Goal: Communication & Community: Answer question/provide support

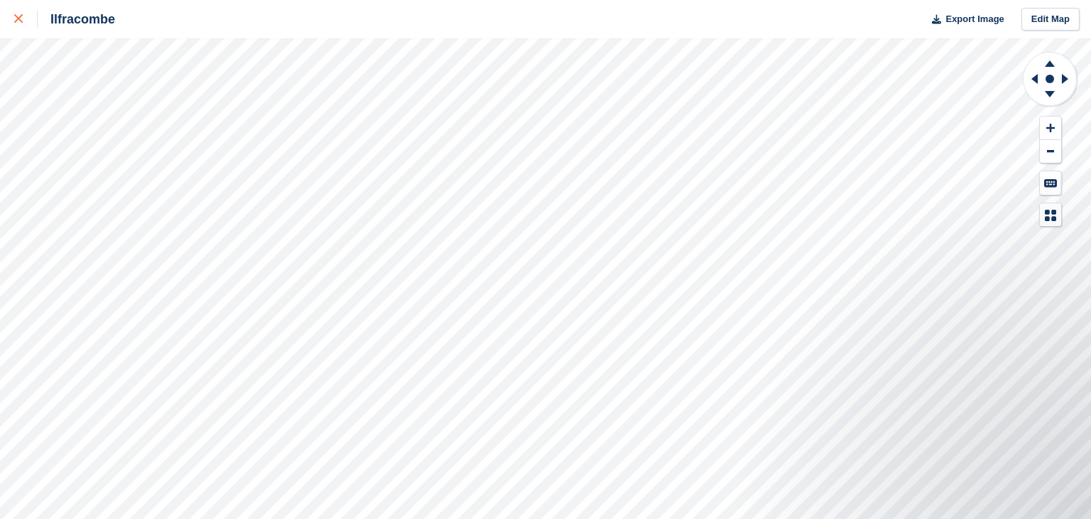
click at [21, 21] on icon at bounding box center [18, 18] width 9 height 9
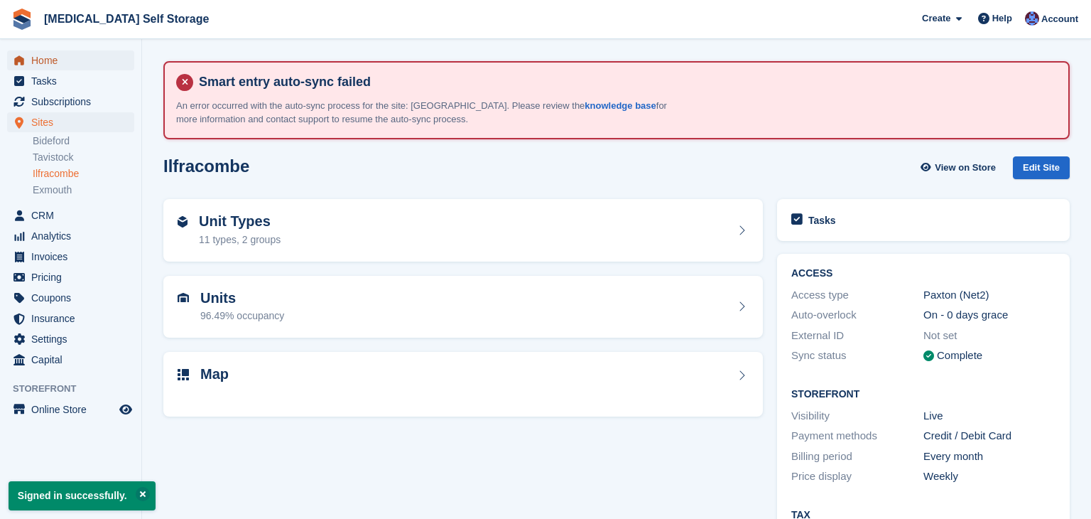
click at [57, 65] on span "Home" at bounding box center [73, 60] width 85 height 20
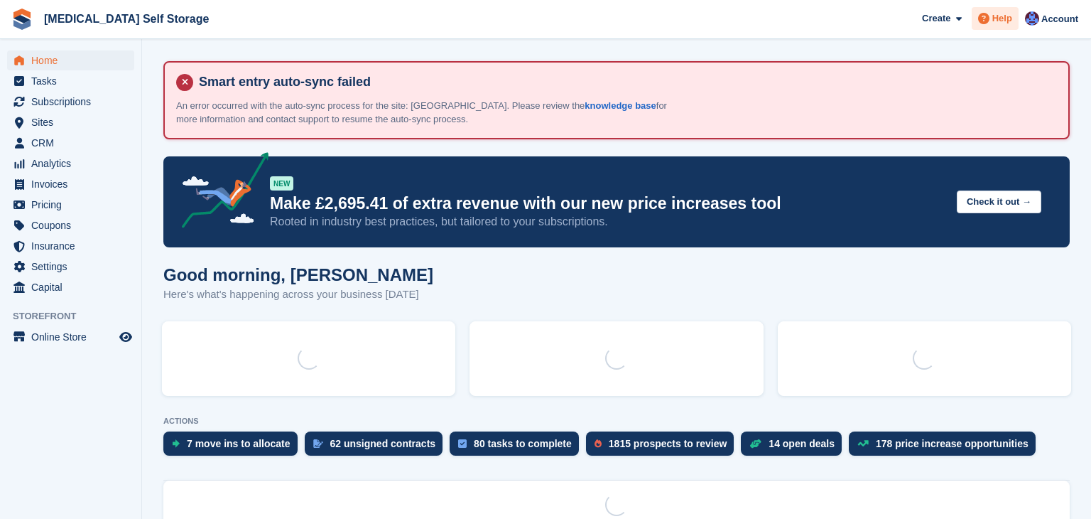
click at [1001, 17] on span "Help" at bounding box center [1003, 18] width 20 height 14
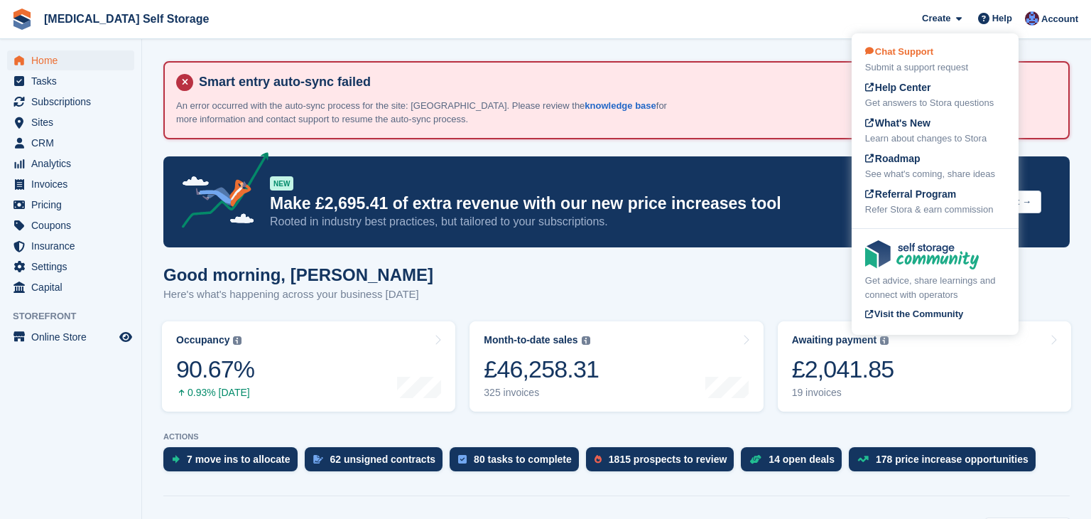
click at [937, 58] on div "Chat Support Submit a support request" at bounding box center [936, 60] width 140 height 30
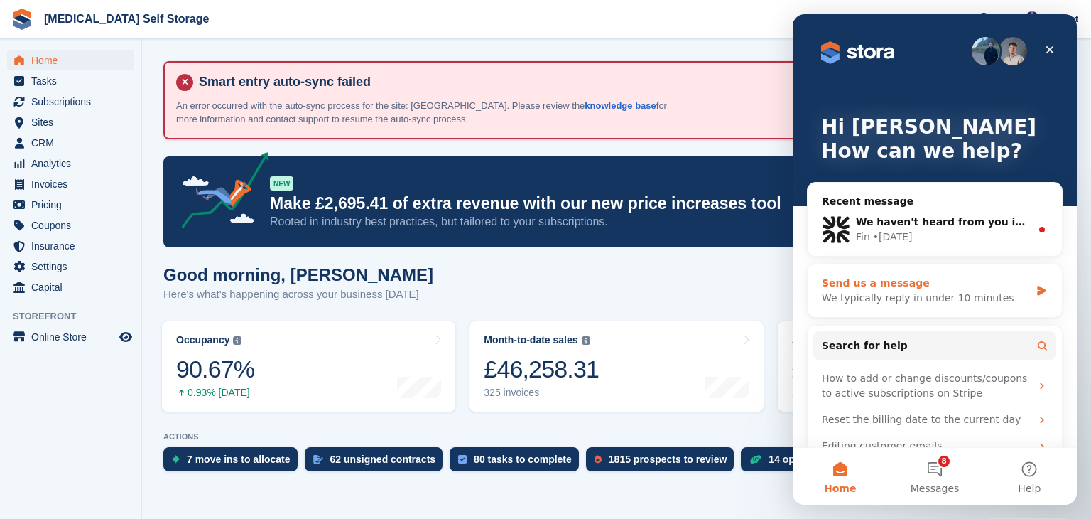
click at [873, 283] on div "Send us a message" at bounding box center [926, 283] width 208 height 15
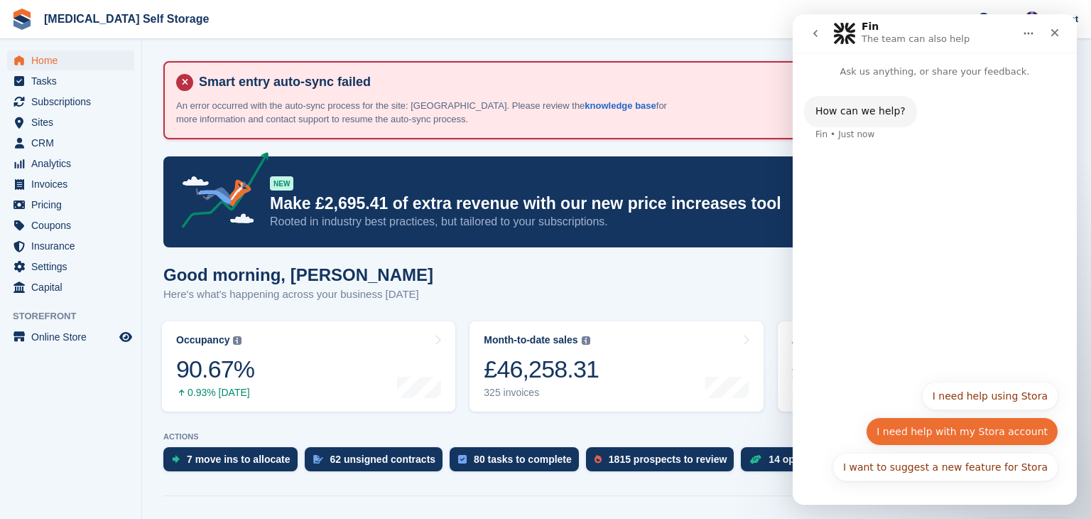
click at [966, 434] on button "I need help with my Stora account" at bounding box center [962, 431] width 193 height 28
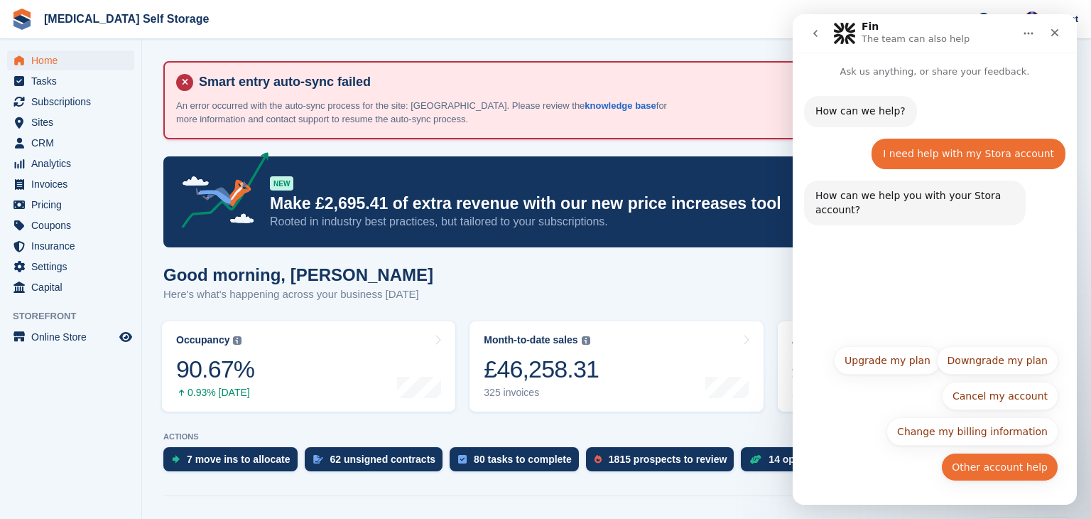
click at [1015, 468] on button "Other account help" at bounding box center [1000, 467] width 117 height 28
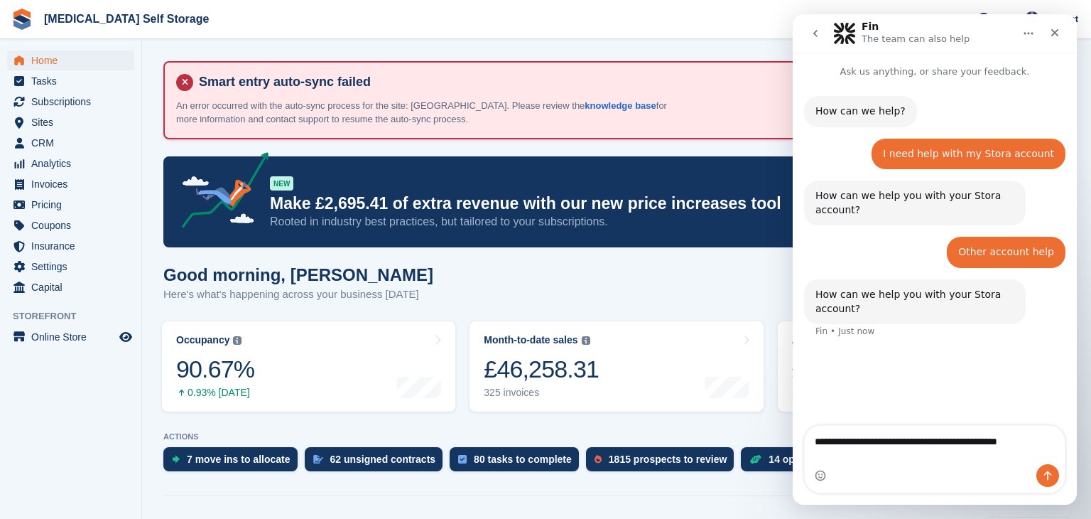
type textarea "**********"
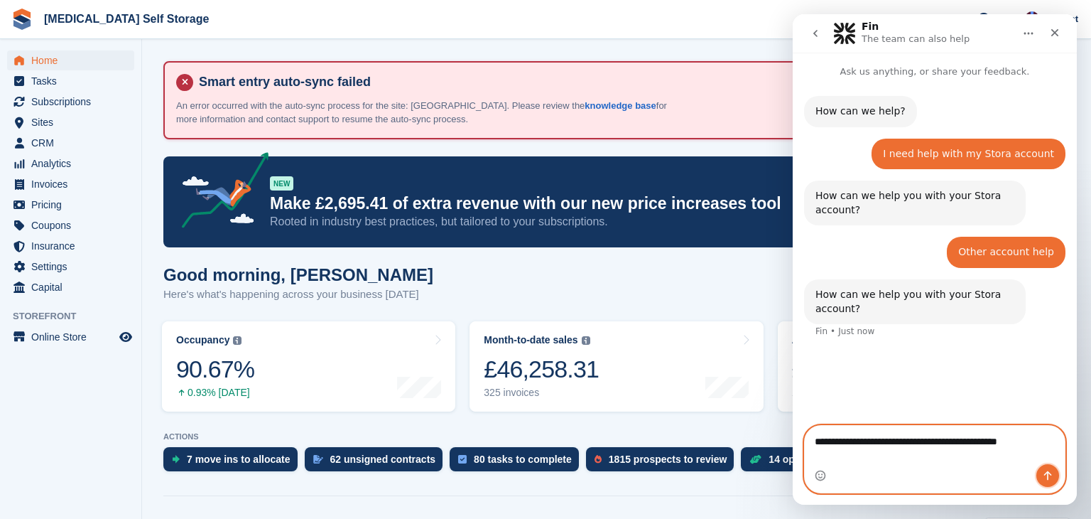
click at [1047, 486] on button "Send a message…" at bounding box center [1048, 475] width 23 height 23
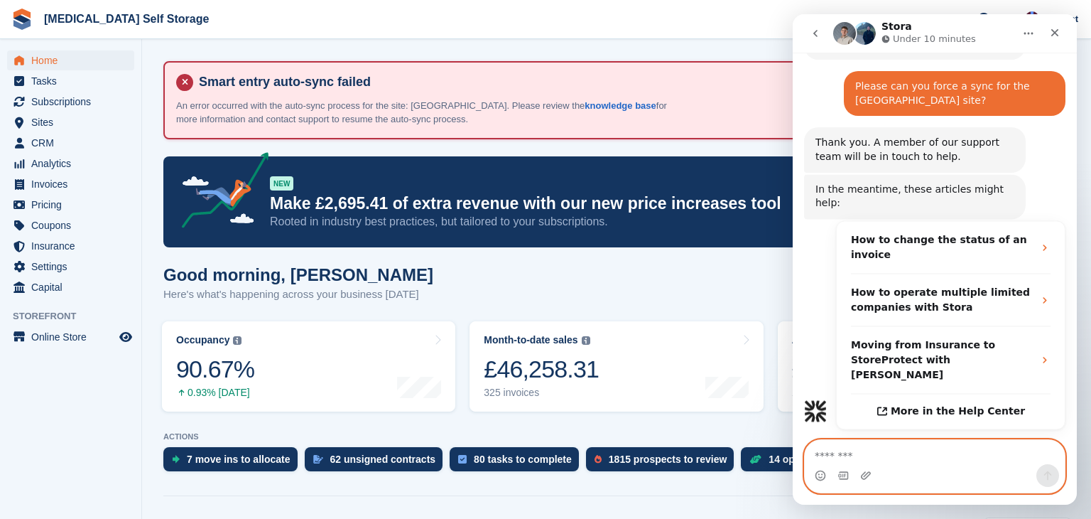
scroll to position [264, 0]
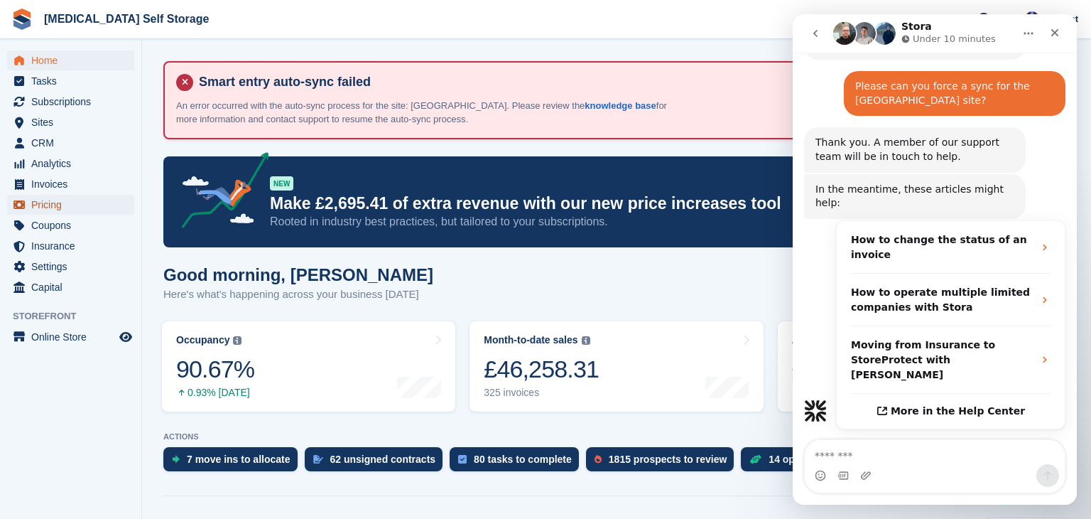
click at [60, 206] on span "Pricing" at bounding box center [73, 205] width 85 height 20
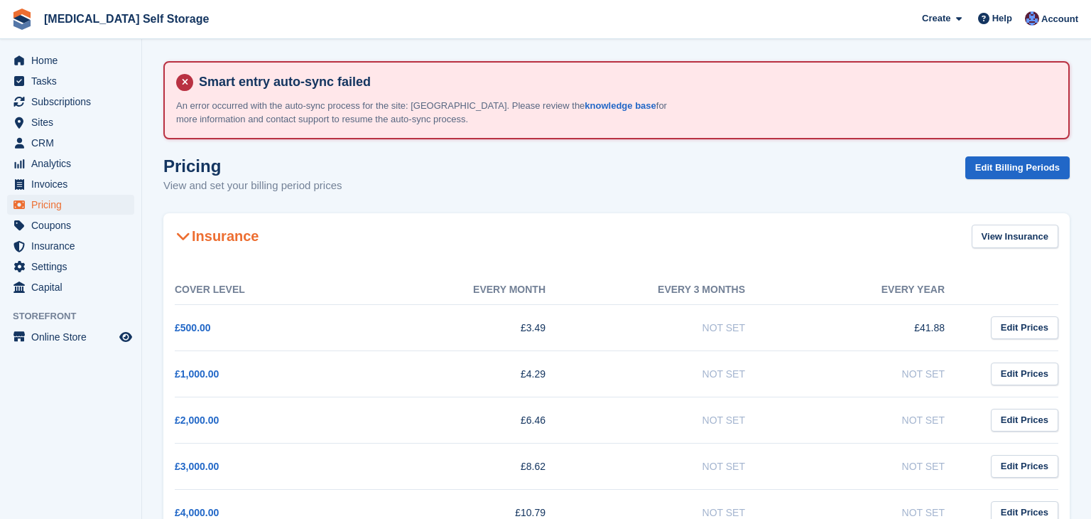
click at [554, 185] on div "Pricing View and set your billing period prices Edit Billing Periods" at bounding box center [616, 183] width 907 height 55
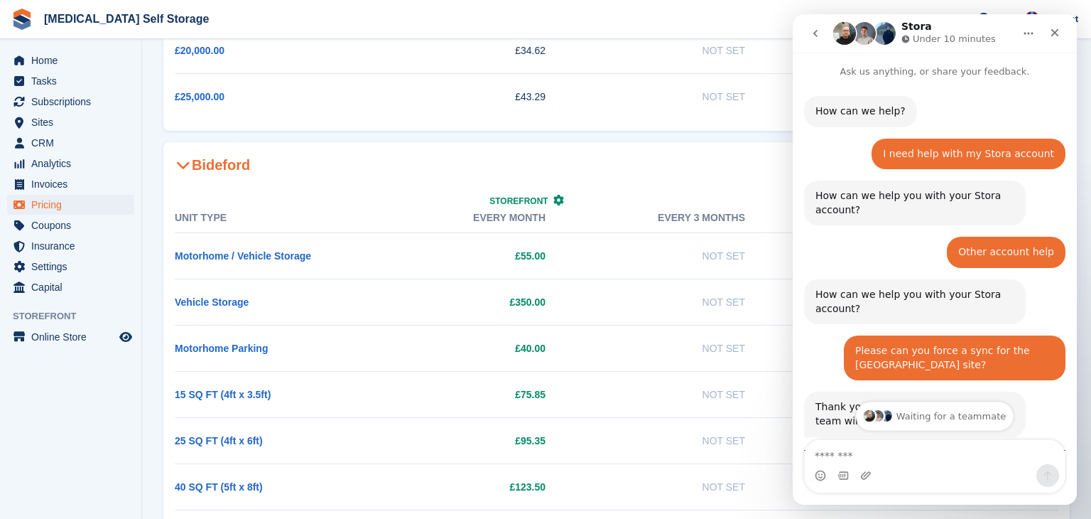
scroll to position [288, 0]
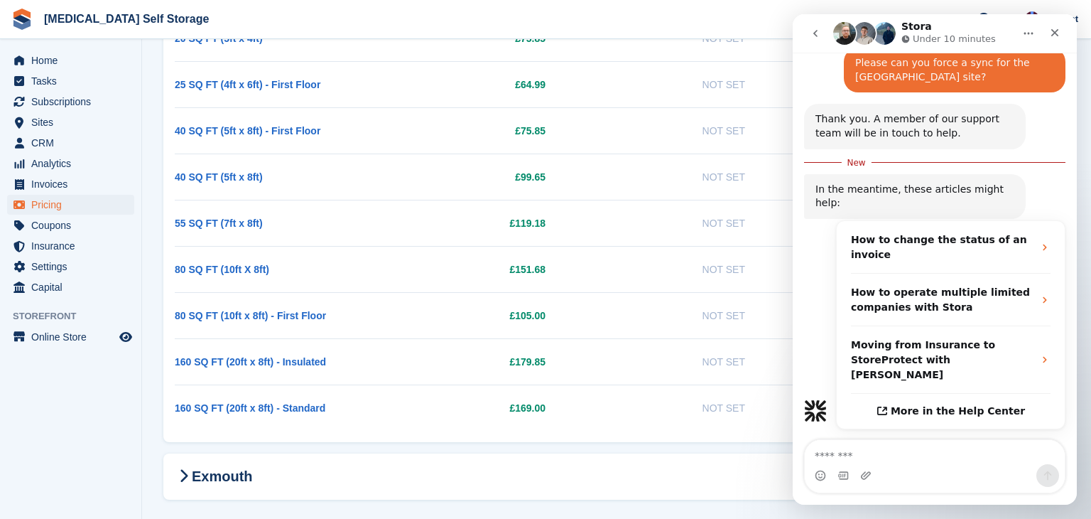
scroll to position [2252, 0]
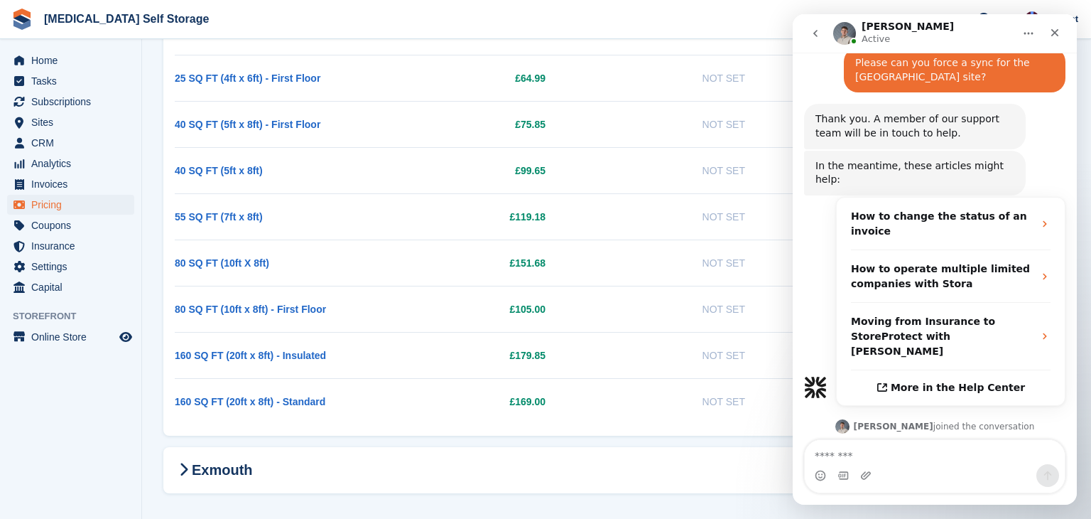
click at [965, 450] on div "Hi Helen, I will sort this now for y0ou Bradley • 1m ago" at bounding box center [935, 491] width 262 height 83
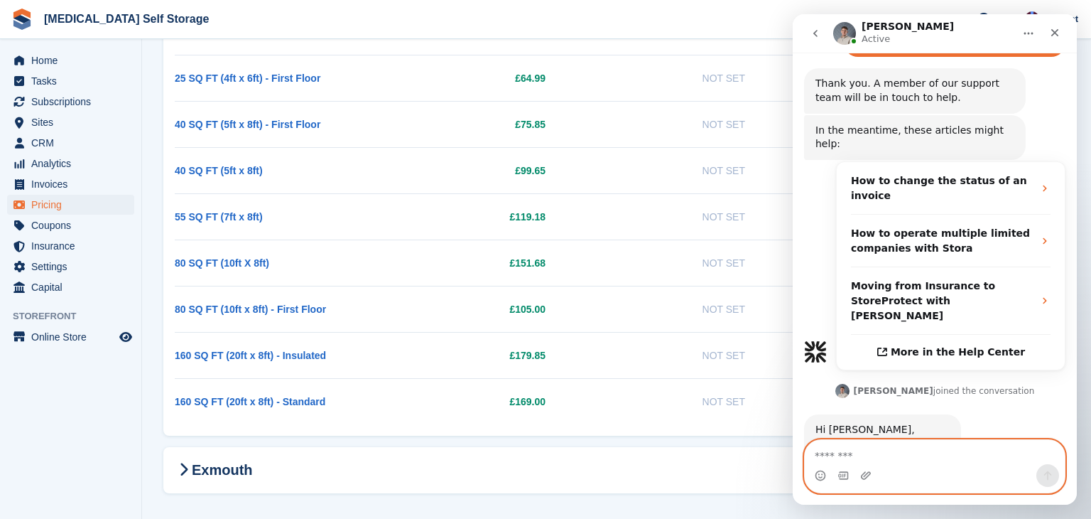
click at [833, 452] on textarea "Message…" at bounding box center [935, 452] width 260 height 24
type textarea "*********"
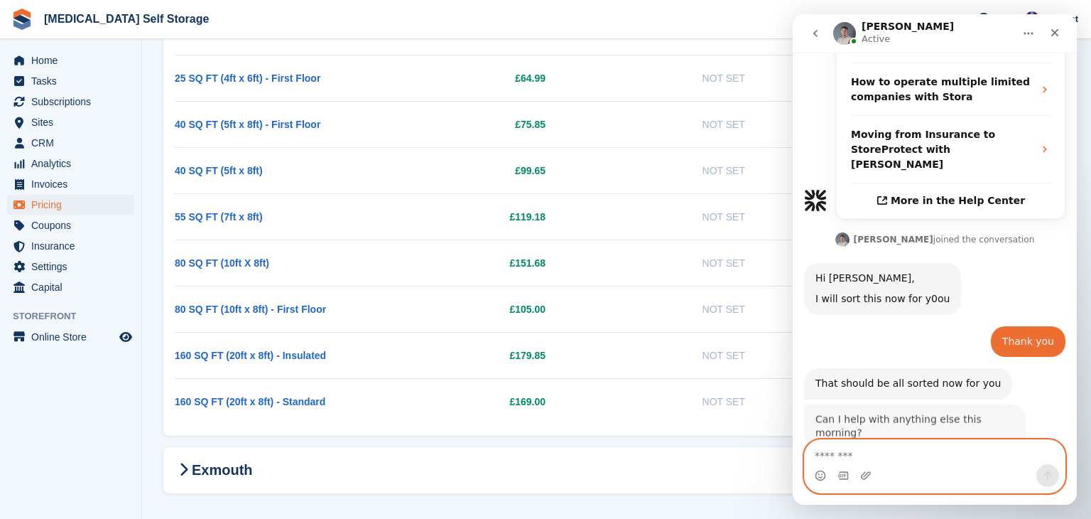
scroll to position [452, 0]
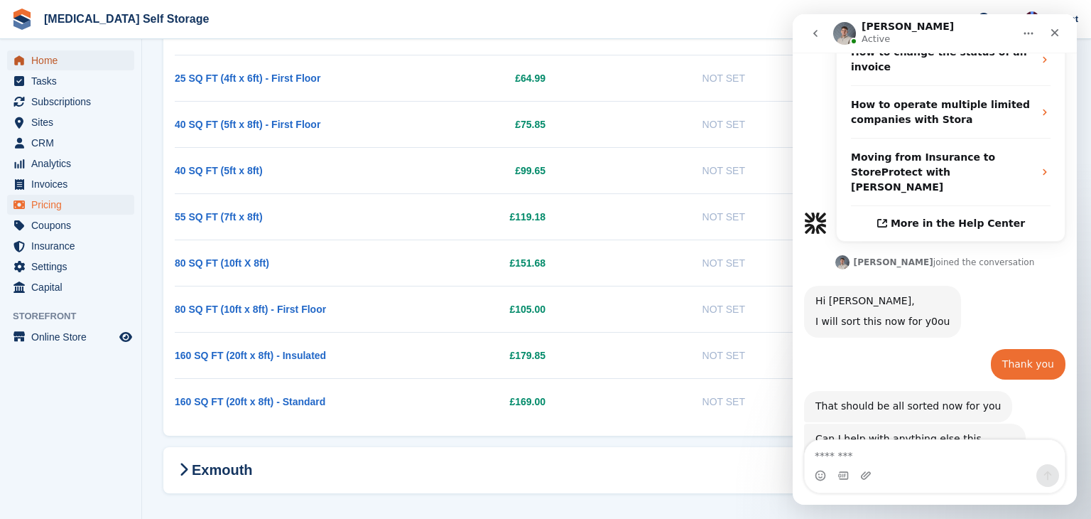
click at [47, 58] on span "Home" at bounding box center [73, 60] width 85 height 20
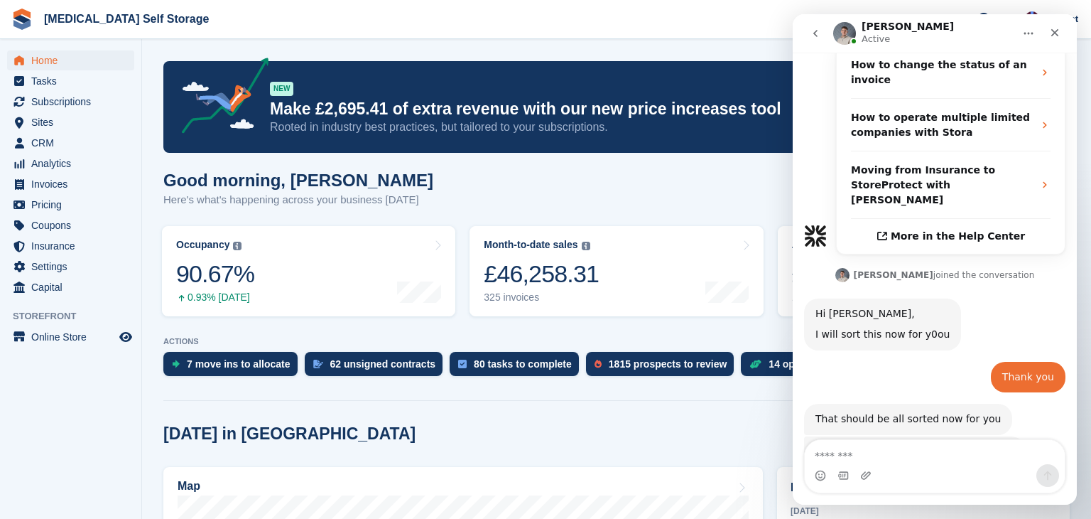
scroll to position [452, 0]
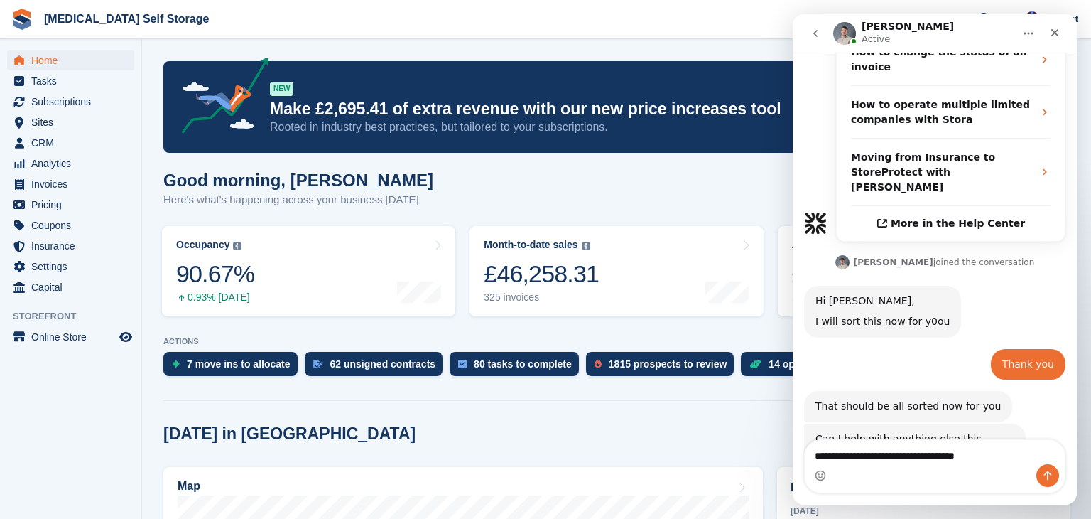
click at [931, 455] on textarea "**********" at bounding box center [935, 452] width 260 height 24
type textarea "**********"
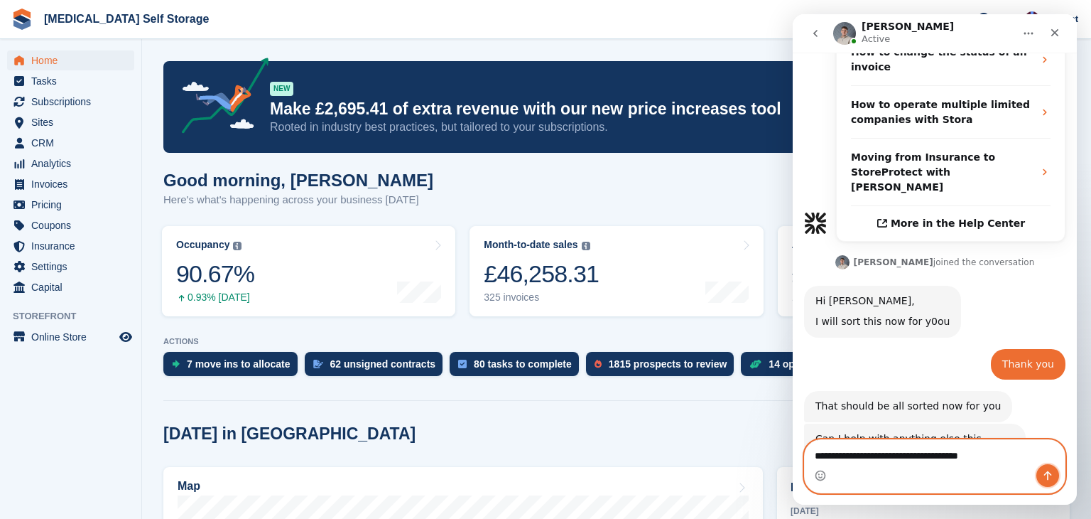
click at [1045, 479] on icon "Send a message…" at bounding box center [1047, 475] width 11 height 11
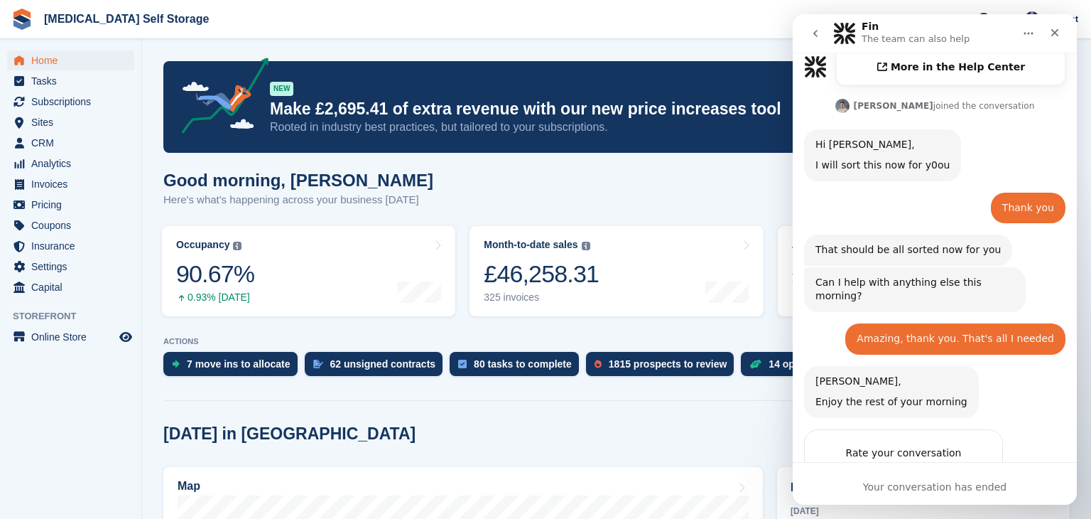
scroll to position [630, 0]
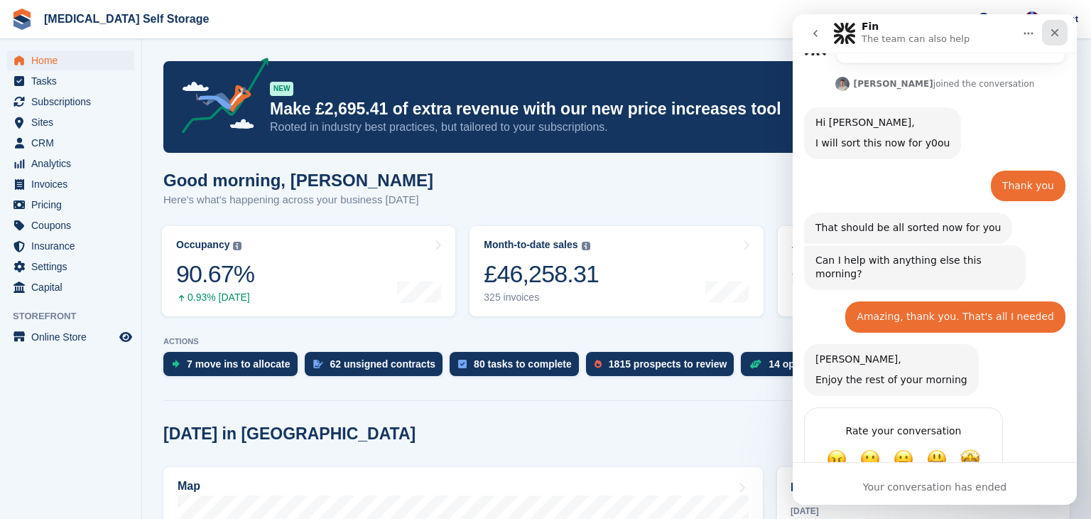
click at [1053, 31] on icon "Close" at bounding box center [1056, 33] width 8 height 8
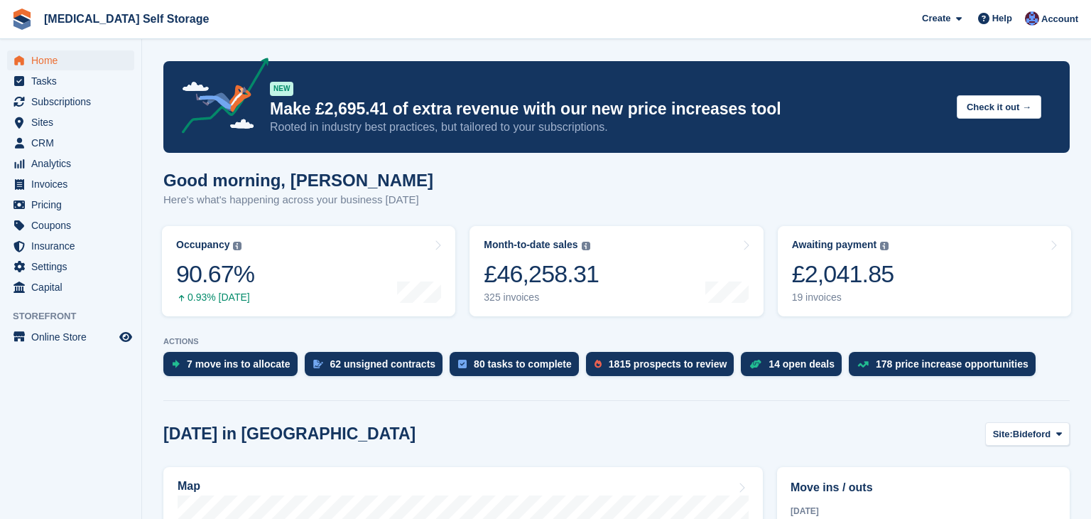
click at [582, 198] on div "Good morning, Helen Here's what's happening across your business today" at bounding box center [616, 198] width 907 height 55
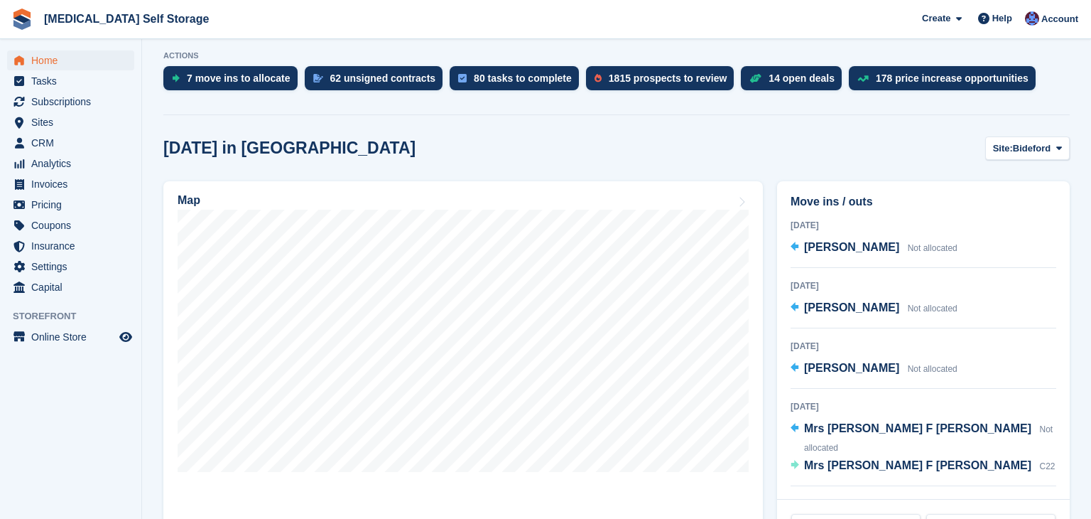
scroll to position [313, 0]
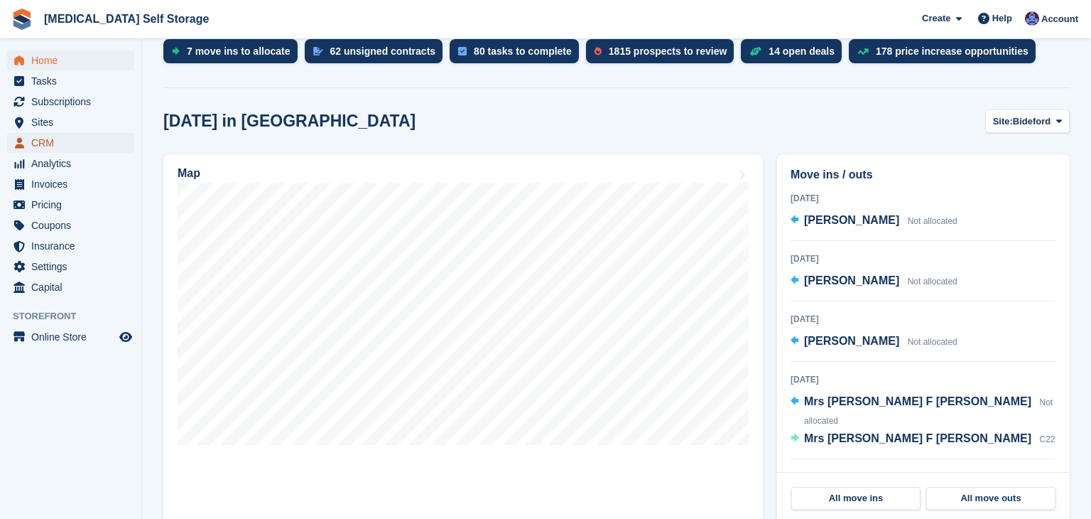
click at [39, 142] on span "CRM" at bounding box center [73, 143] width 85 height 20
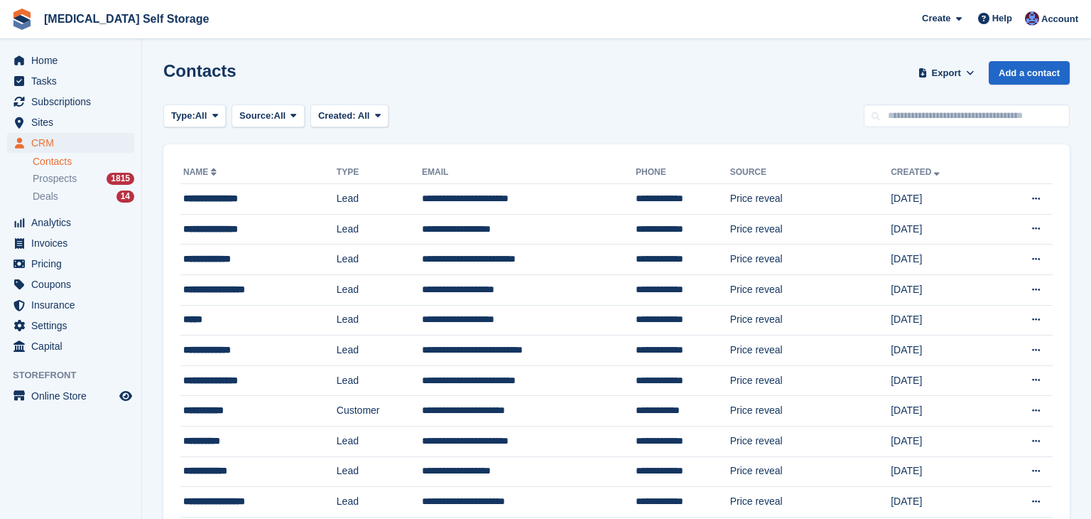
click at [461, 198] on td "**********" at bounding box center [529, 199] width 214 height 31
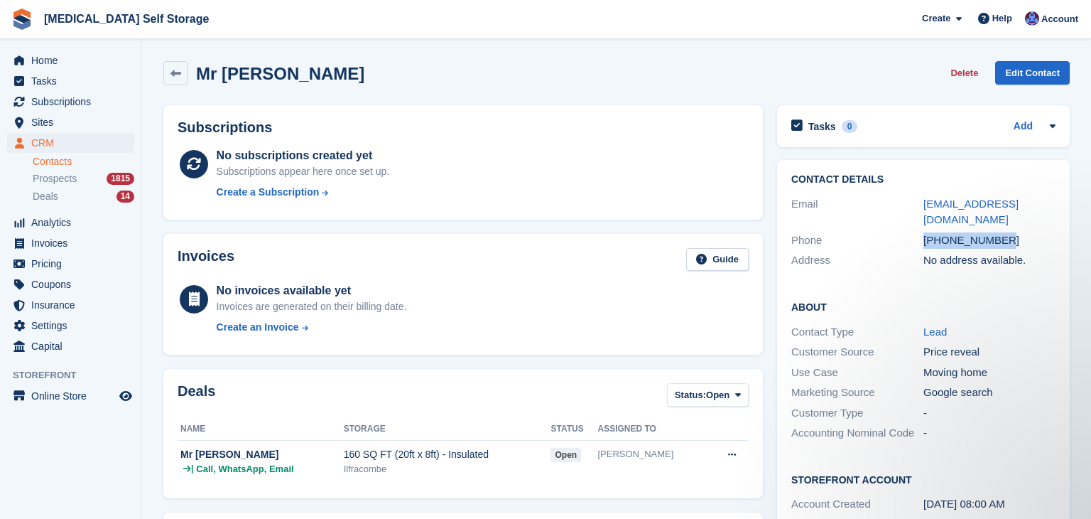
drag, startPoint x: 1003, startPoint y: 223, endPoint x: 920, endPoint y: 228, distance: 84.0
click at [920, 230] on div "Phone [PHONE_NUMBER]" at bounding box center [924, 240] width 264 height 21
copy div "[PHONE_NUMBER]"
click at [419, 231] on div "Invoices Guide No invoices available yet Invoices are generated on their billin…" at bounding box center [463, 295] width 614 height 136
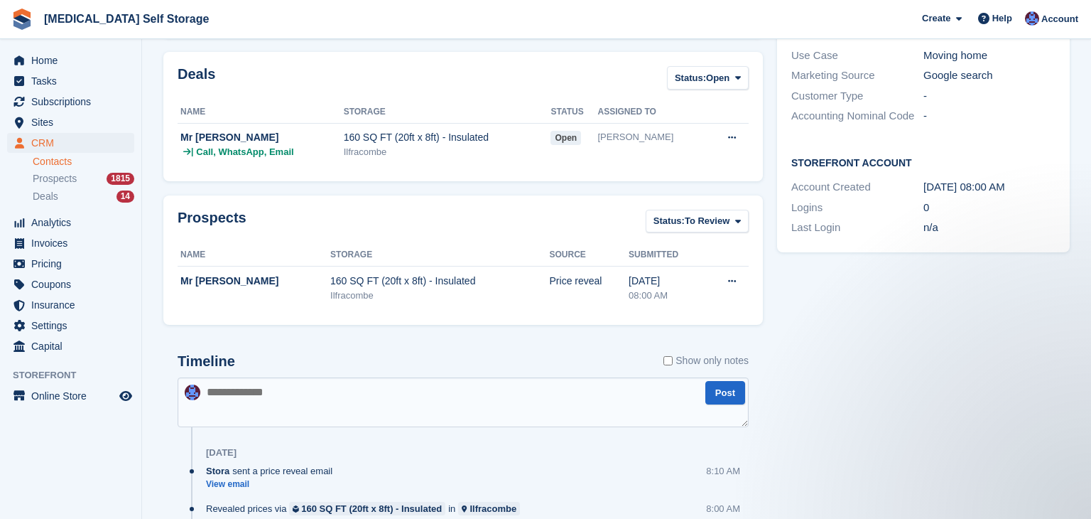
scroll to position [341, 0]
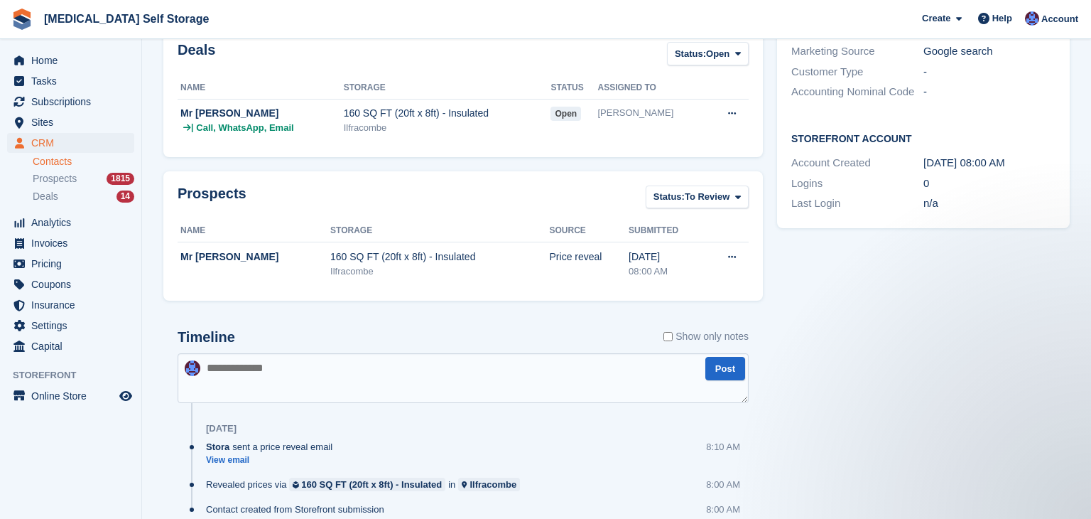
click at [225, 367] on textarea at bounding box center [463, 378] width 571 height 50
type textarea "**********"
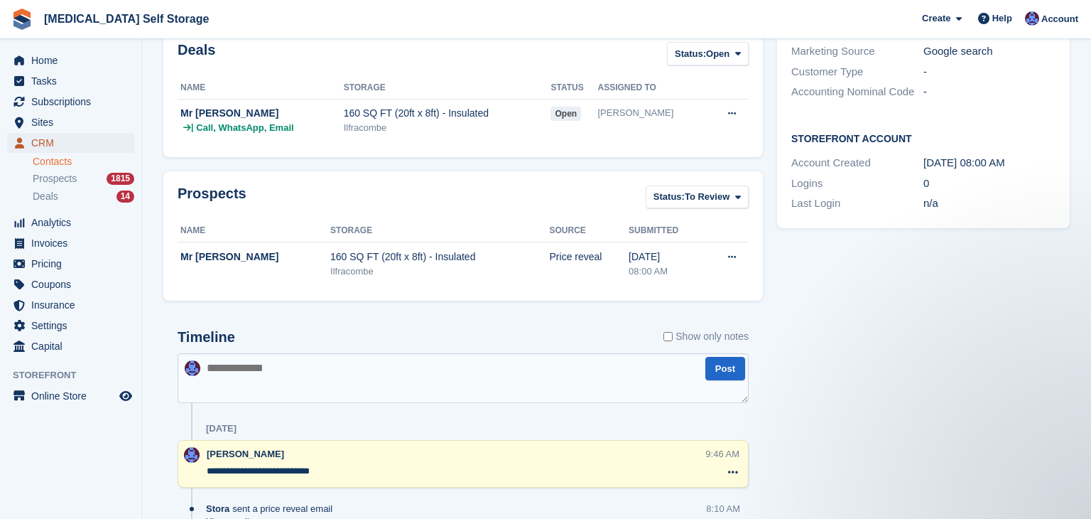
click at [44, 144] on span "CRM" at bounding box center [73, 143] width 85 height 20
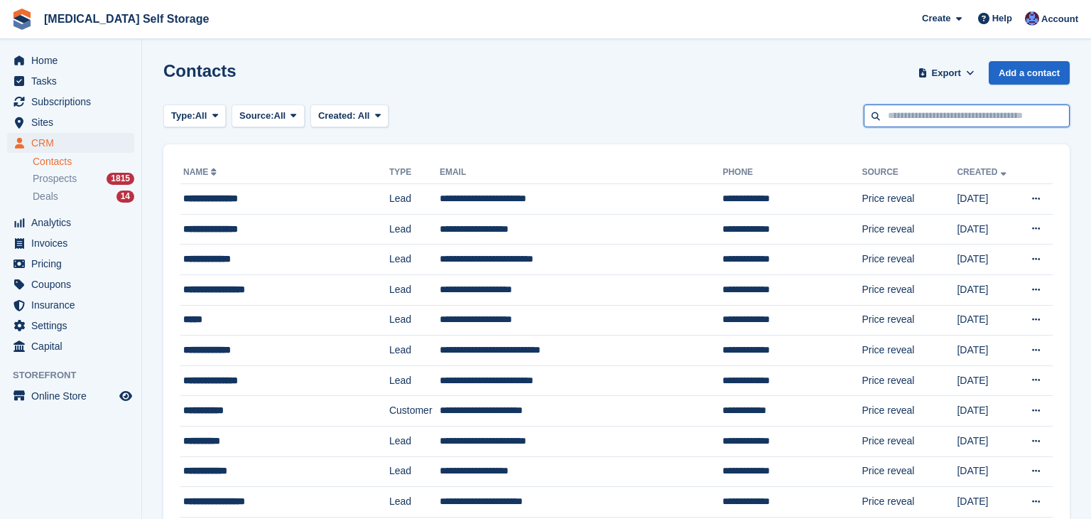
click at [955, 116] on input "text" at bounding box center [967, 115] width 206 height 23
type input "******"
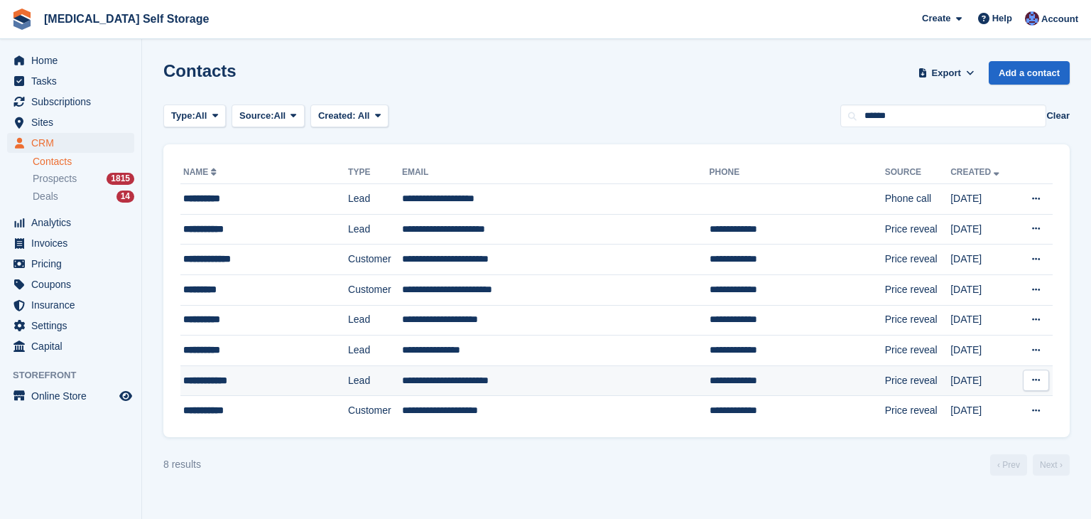
click at [482, 381] on td "**********" at bounding box center [556, 380] width 308 height 31
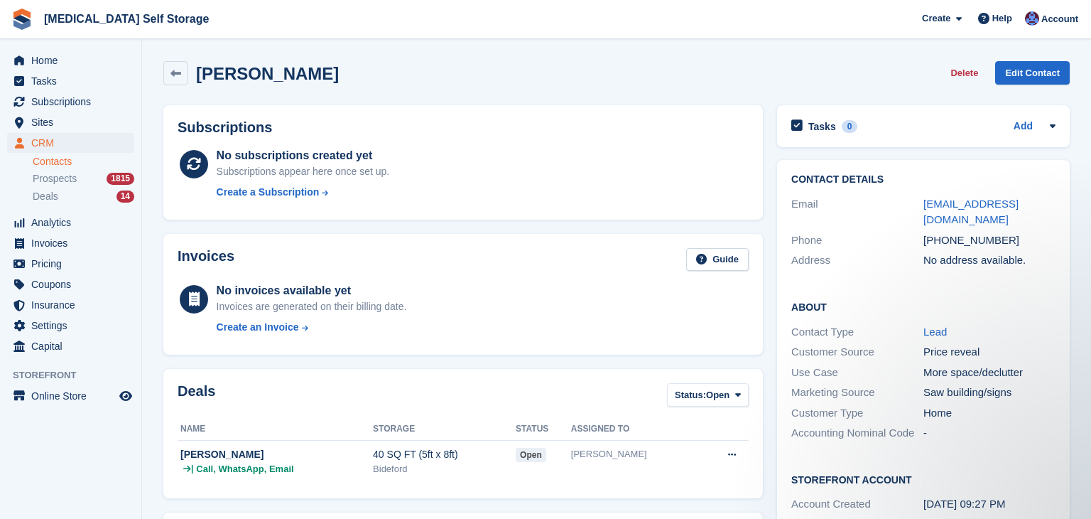
click at [450, 68] on div "[PERSON_NAME] Delete Edit Contact" at bounding box center [616, 73] width 907 height 24
click at [46, 143] on span "CRM" at bounding box center [73, 143] width 85 height 20
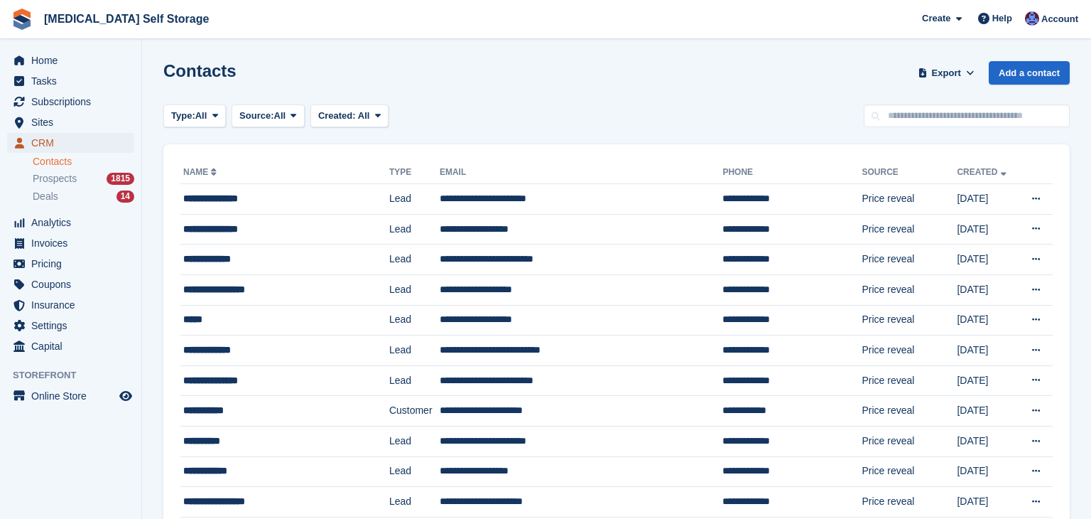
click at [46, 143] on span "CRM" at bounding box center [73, 143] width 85 height 20
click at [54, 261] on span "Pricing" at bounding box center [73, 264] width 85 height 20
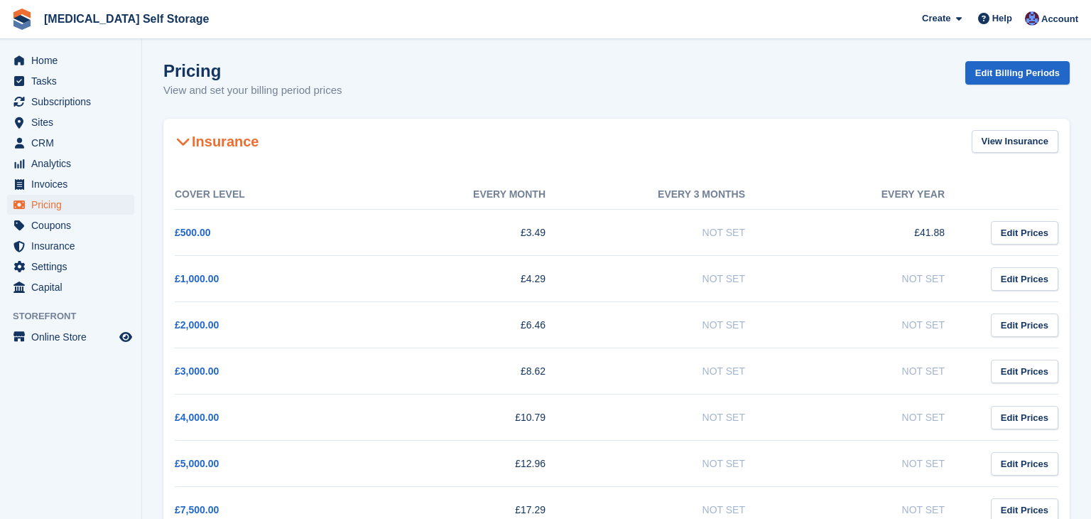
click at [446, 89] on div "Pricing View and set your billing period prices Edit Billing Periods" at bounding box center [616, 88] width 907 height 55
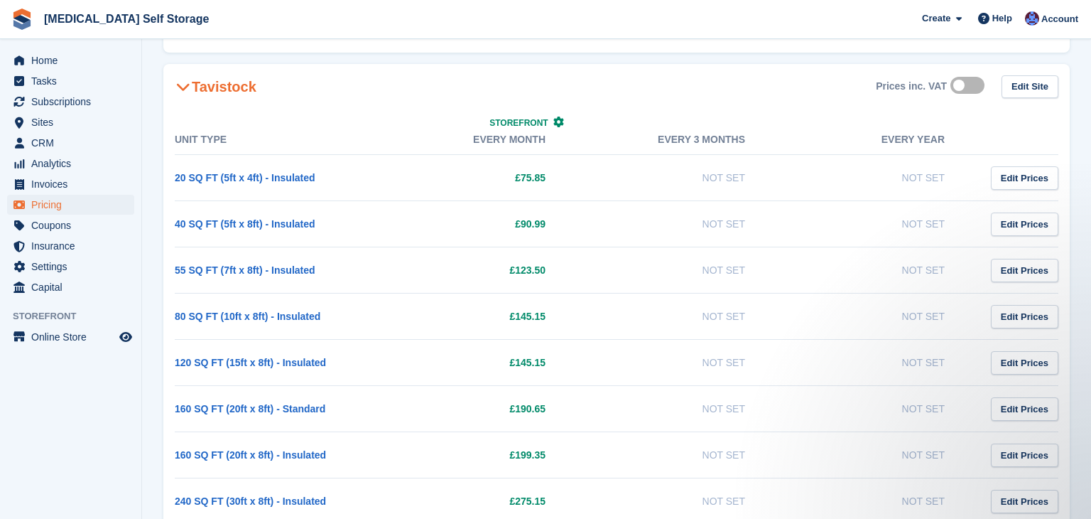
scroll to position [1393, 0]
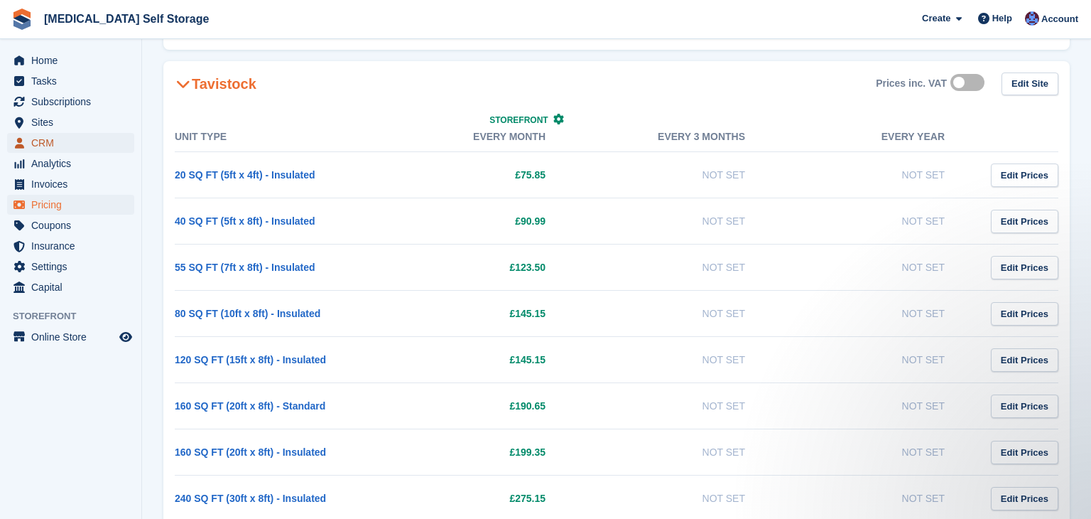
click at [53, 139] on span "CRM" at bounding box center [73, 143] width 85 height 20
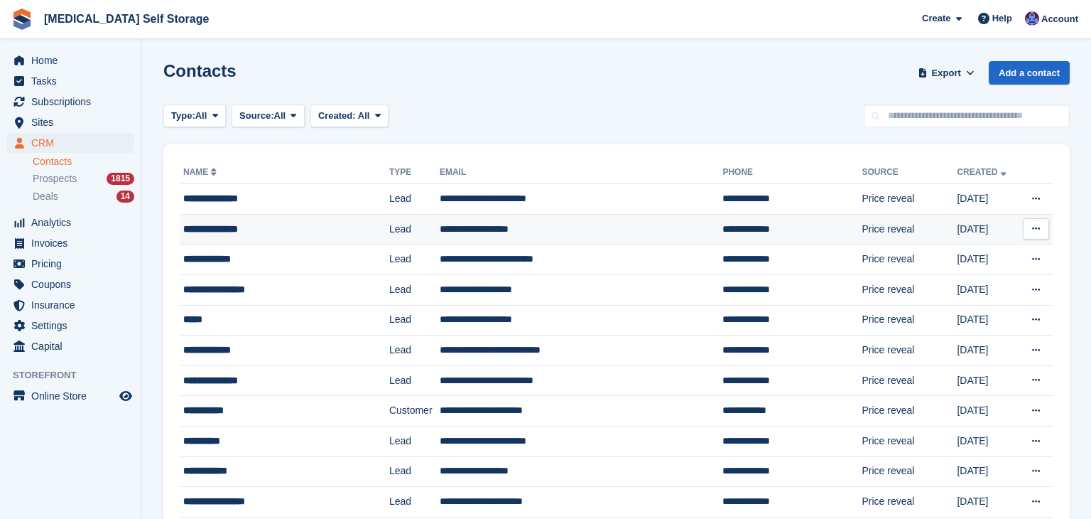
click at [455, 235] on td "**********" at bounding box center [581, 229] width 283 height 31
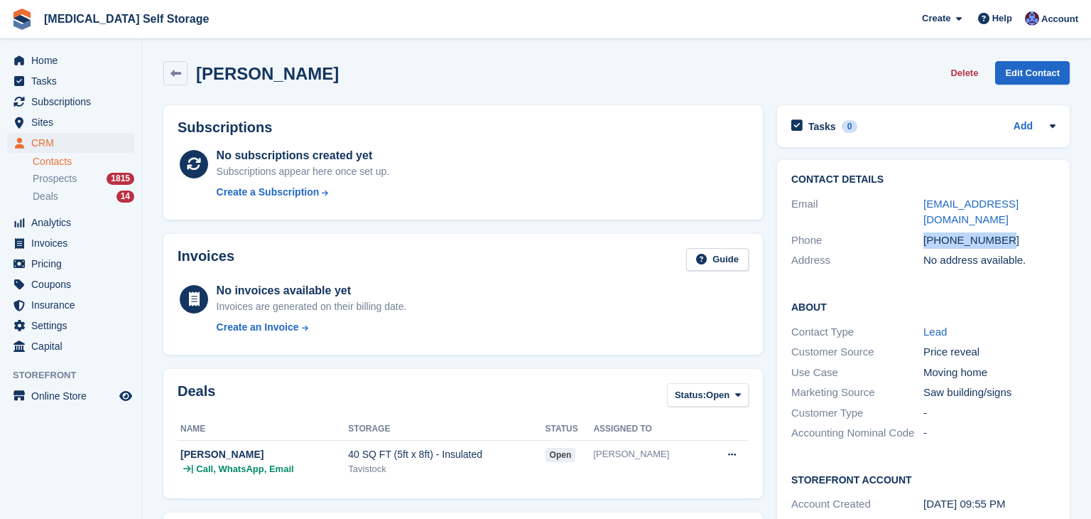
drag, startPoint x: 1001, startPoint y: 223, endPoint x: 927, endPoint y: 224, distance: 74.6
click at [927, 232] on div "+447789776801" at bounding box center [990, 240] width 132 height 16
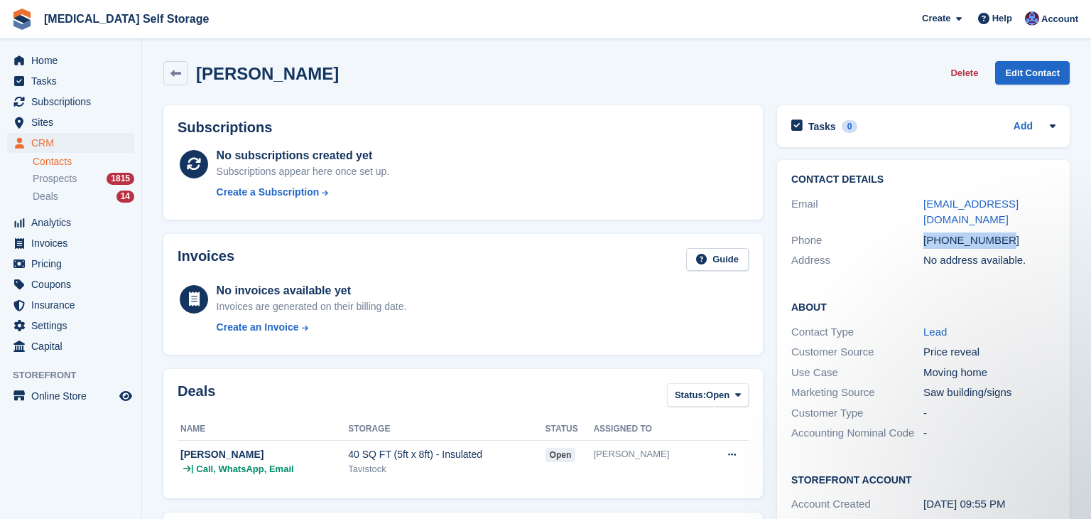
copy div "+447789776801"
click at [50, 57] on span "Home" at bounding box center [73, 60] width 85 height 20
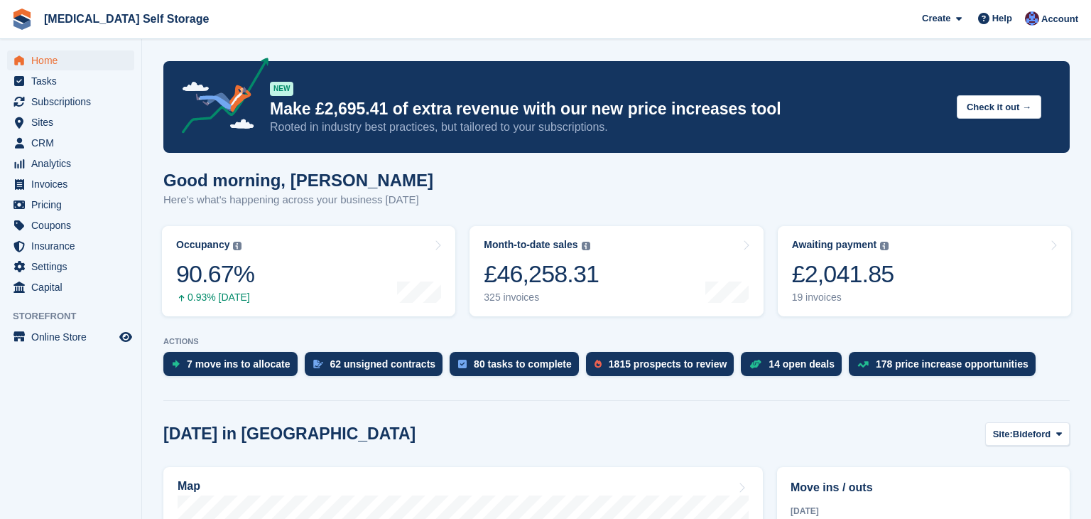
click at [737, 193] on div "Good morning, Helen Here's what's happening across your business today" at bounding box center [616, 198] width 907 height 55
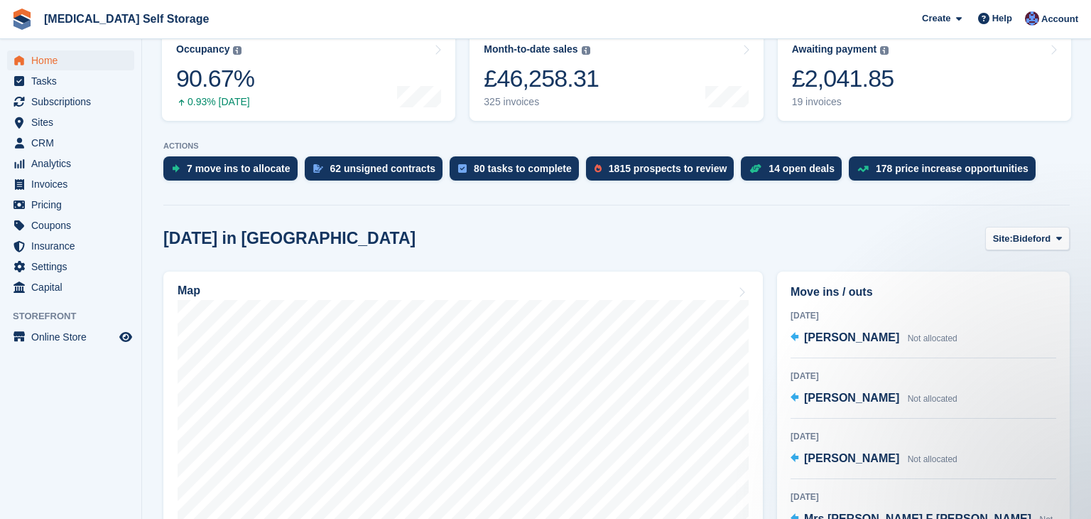
scroll to position [199, 0]
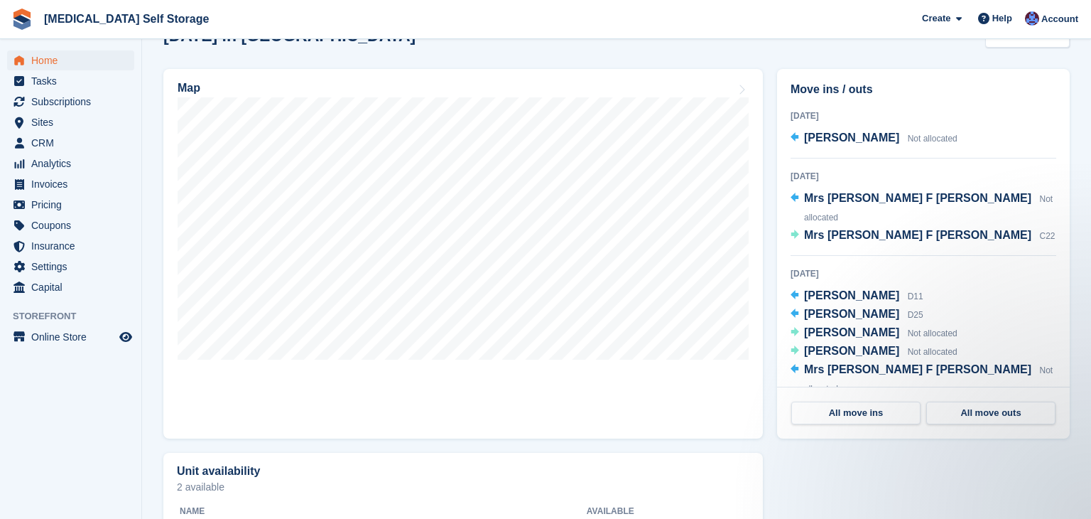
scroll to position [121, 0]
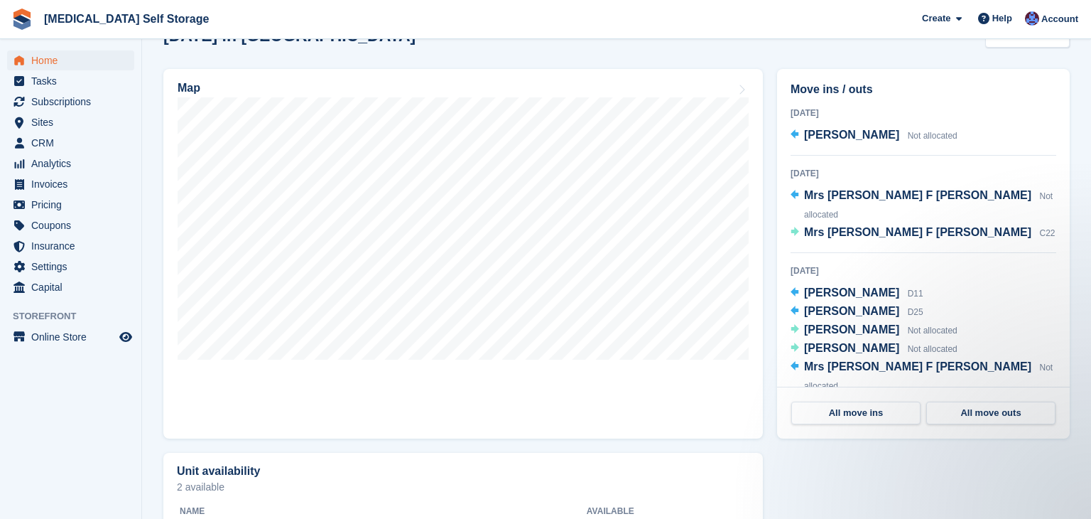
click at [748, 65] on div "Map" at bounding box center [463, 254] width 614 height 384
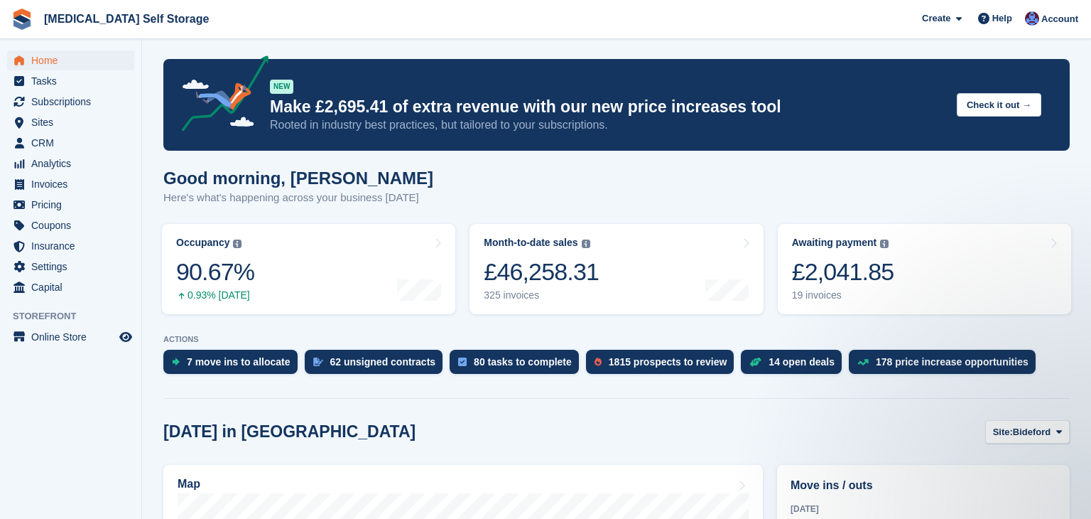
scroll to position [0, 0]
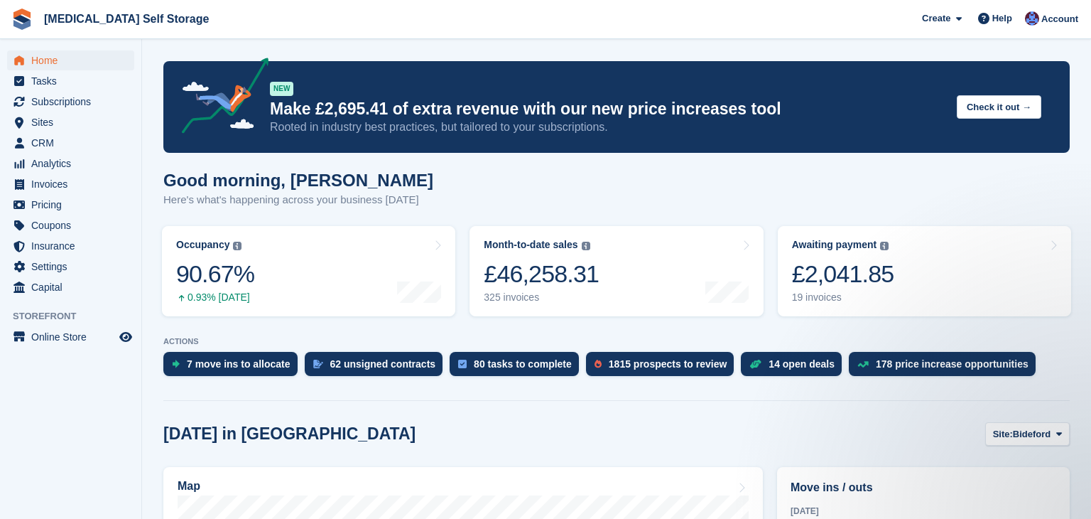
click at [785, 198] on div "Good morning, Helen Here's what's happening across your business today" at bounding box center [616, 198] width 907 height 55
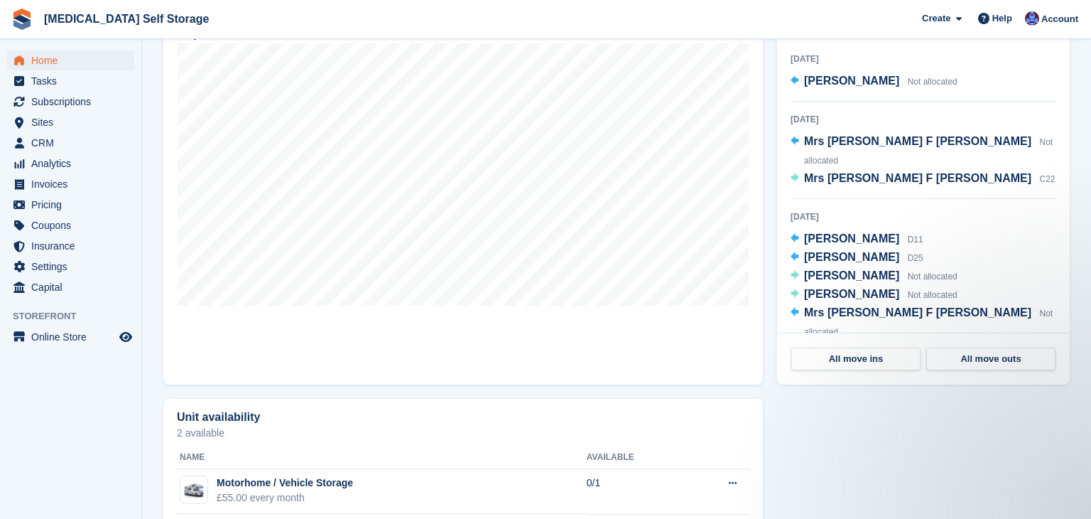
scroll to position [455, 0]
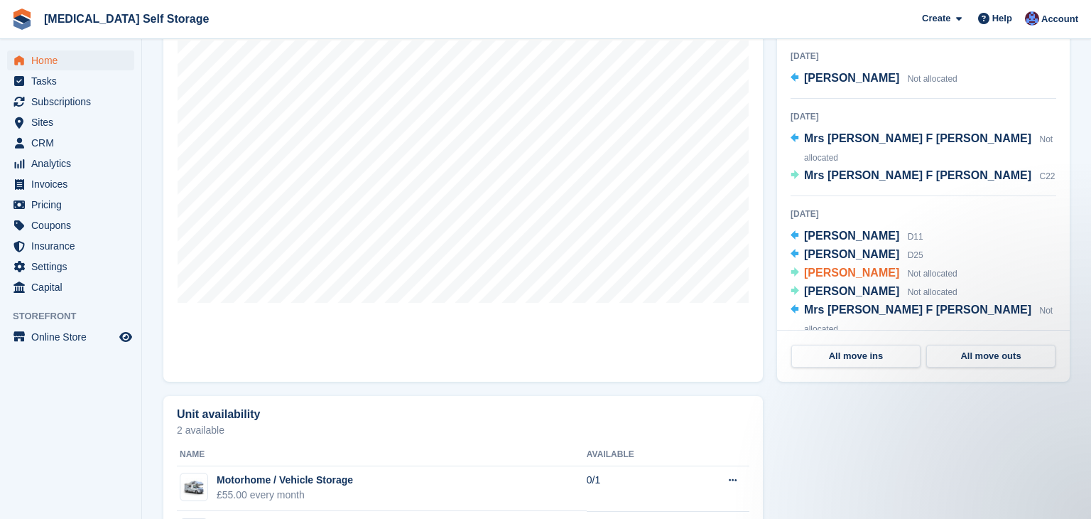
click at [847, 266] on span "[PERSON_NAME]" at bounding box center [851, 272] width 95 height 12
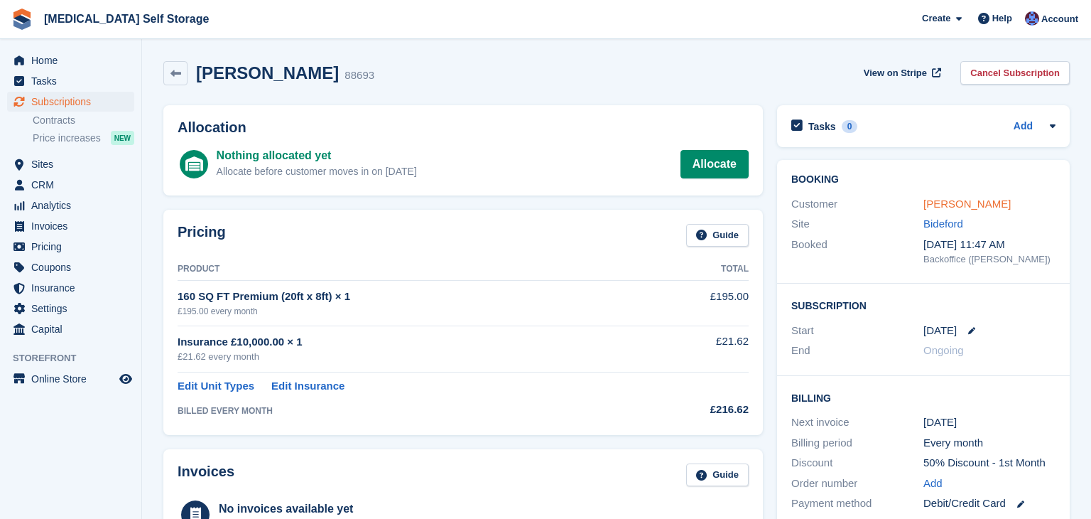
click at [942, 207] on link "[PERSON_NAME]" at bounding box center [967, 204] width 87 height 12
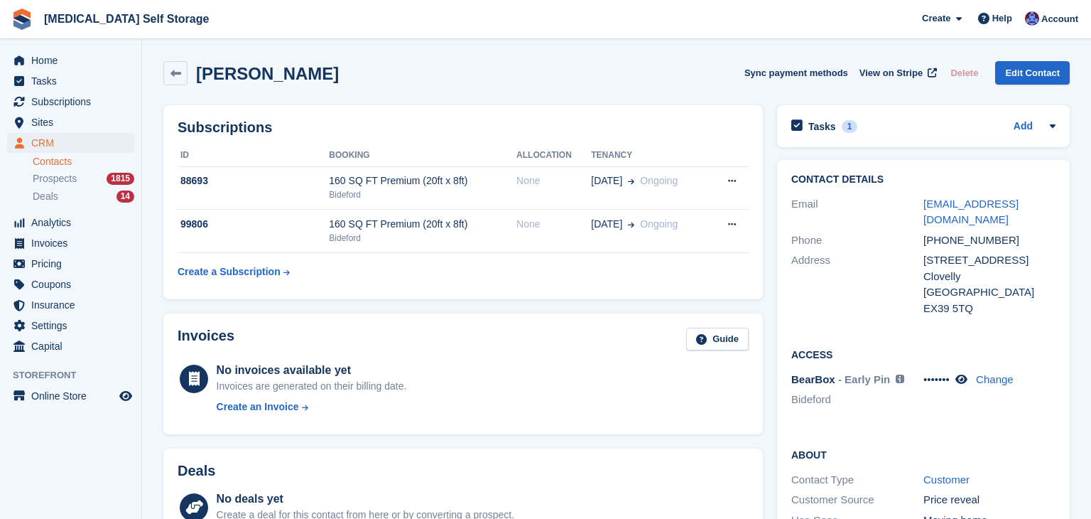
click at [645, 68] on div "John Richmond Sync payment methods View on Stripe Delete Edit Contact" at bounding box center [616, 73] width 907 height 24
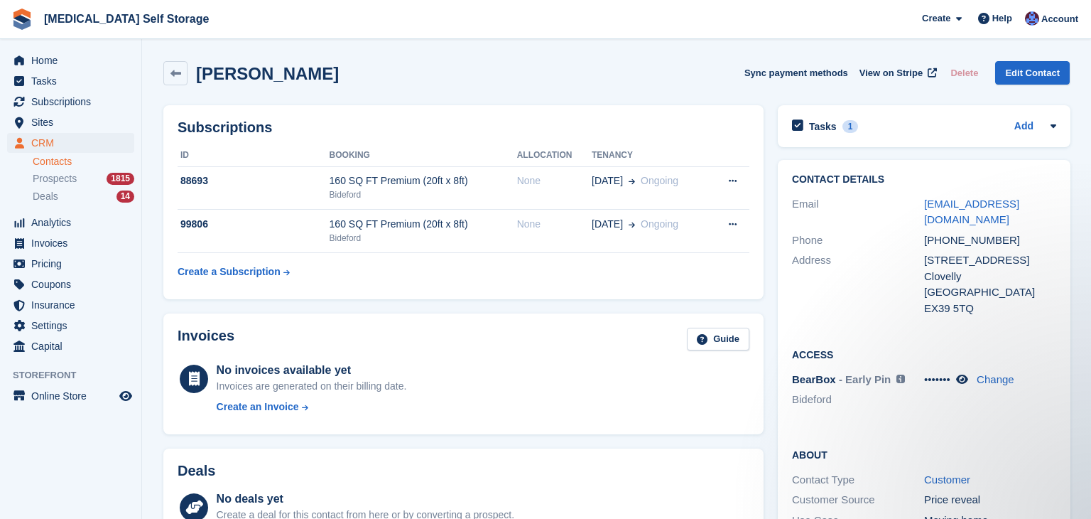
click at [522, 67] on div "John Richmond Sync payment methods View on Stripe Delete Edit Contact" at bounding box center [616, 73] width 907 height 24
click at [55, 66] on span "Home" at bounding box center [73, 60] width 85 height 20
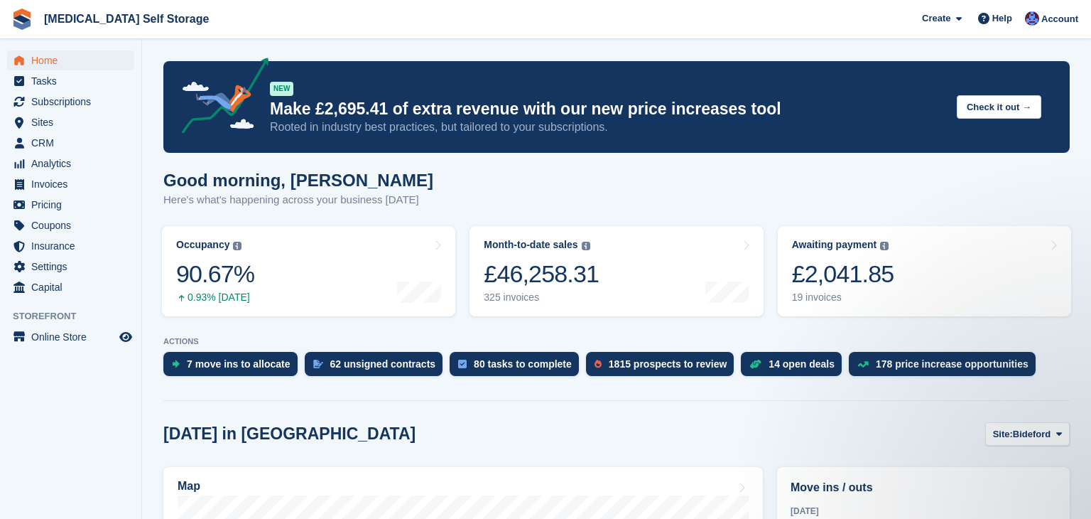
click at [470, 178] on div "Good morning, [PERSON_NAME] Here's what's happening across your business [DATE]" at bounding box center [616, 198] width 907 height 55
click at [539, 207] on div "Good morning, [PERSON_NAME] Here's what's happening across your business [DATE]" at bounding box center [616, 198] width 907 height 55
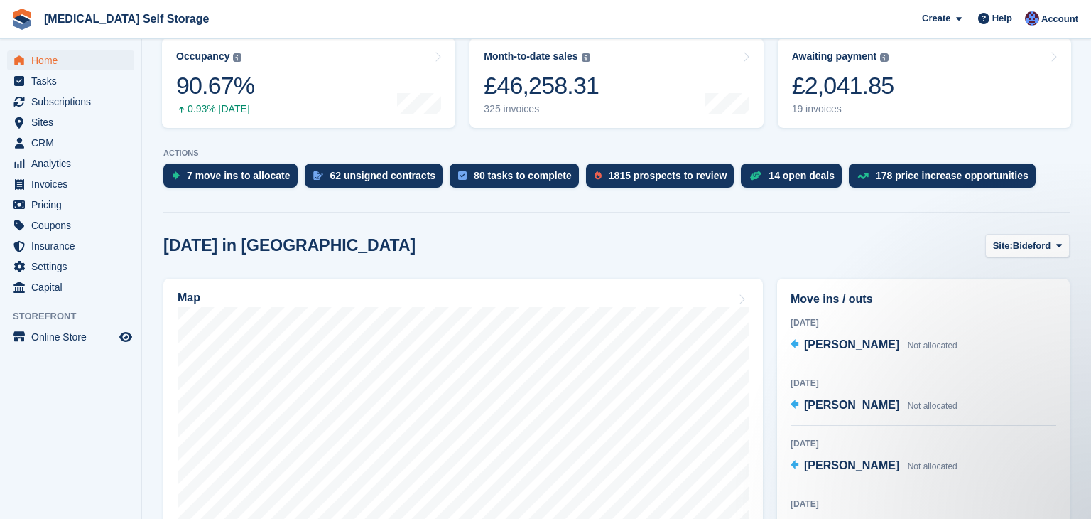
scroll to position [227, 0]
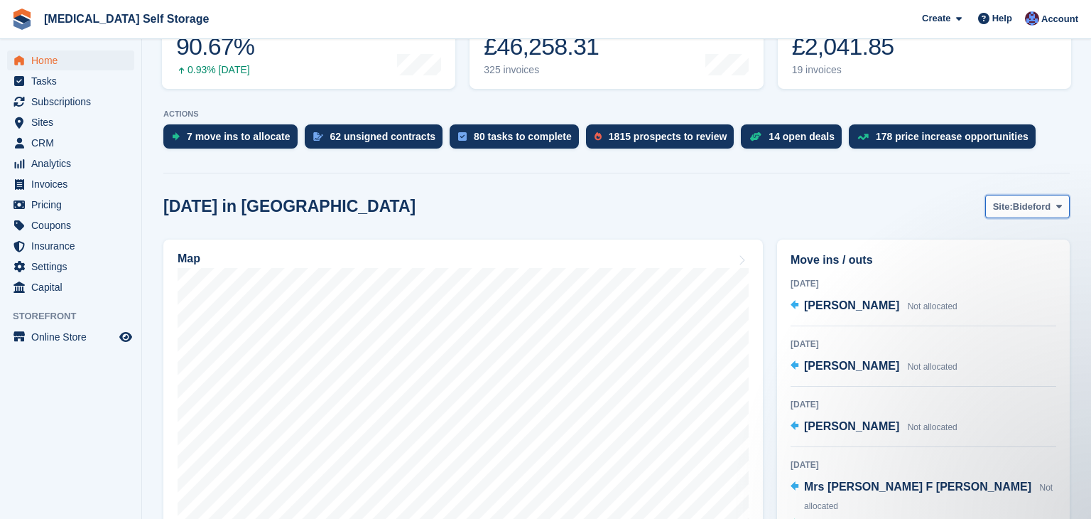
click at [1001, 211] on span "Site:" at bounding box center [1003, 207] width 20 height 14
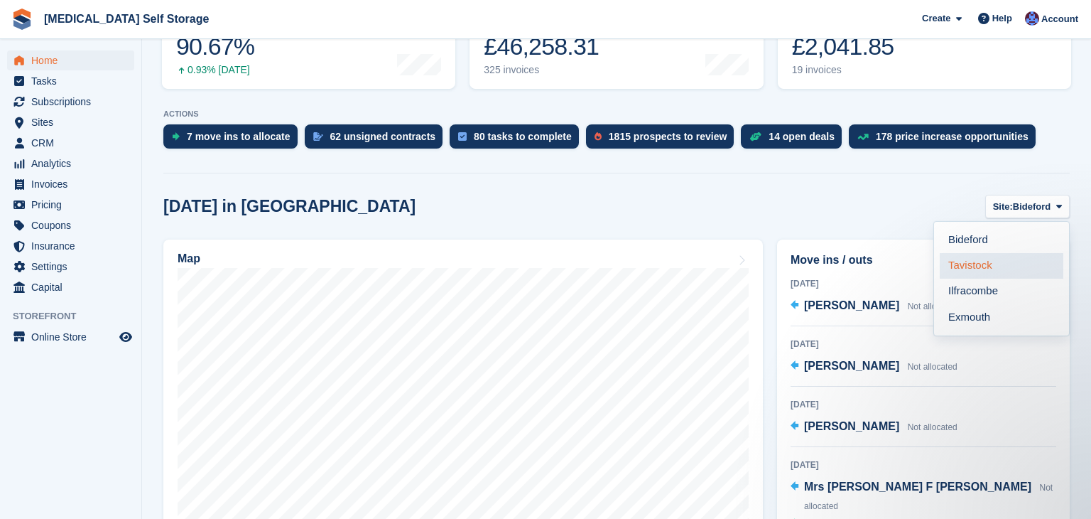
click at [995, 264] on link "Tavistock" at bounding box center [1002, 266] width 124 height 26
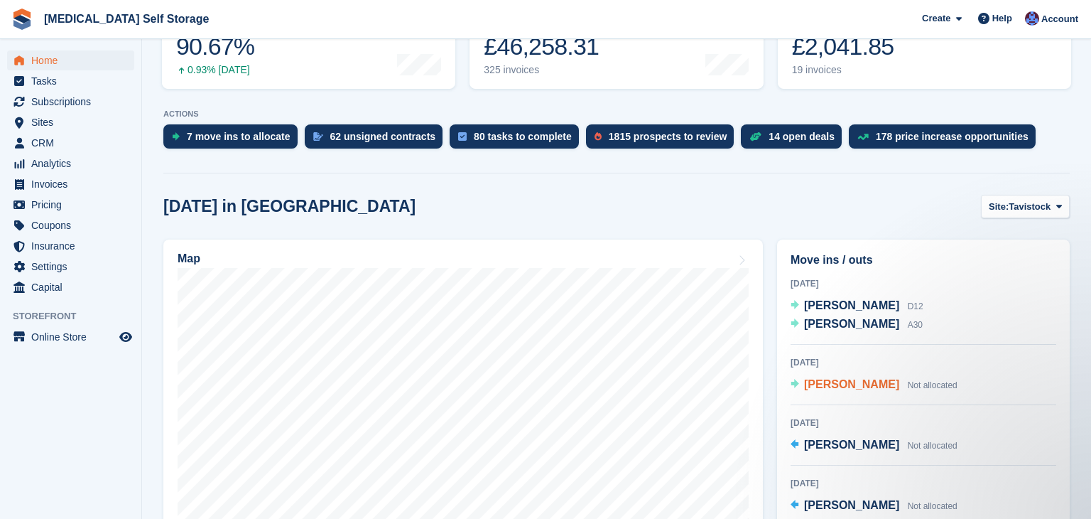
click at [830, 387] on span "[PERSON_NAME]" at bounding box center [851, 384] width 95 height 12
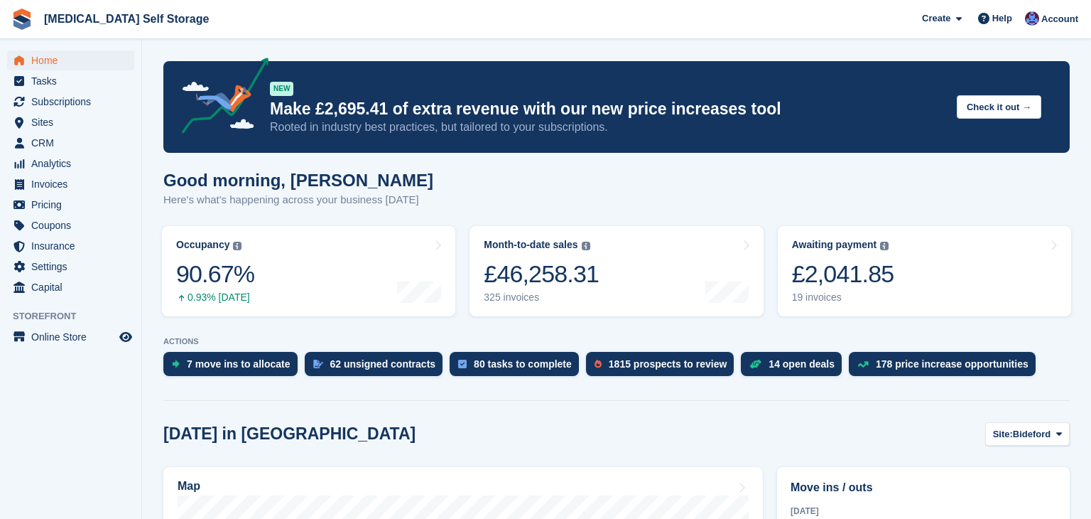
click at [615, 171] on div "Good morning, Helen Here's what's happening across your business today" at bounding box center [616, 198] width 907 height 55
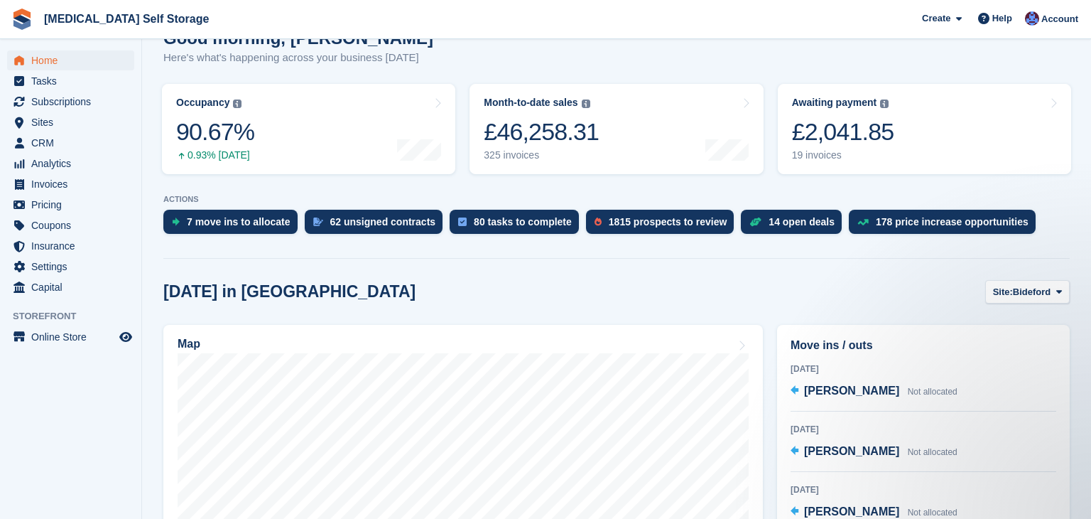
click at [473, 55] on div "Good morning, Helen Here's what's happening across your business today" at bounding box center [616, 55] width 907 height 55
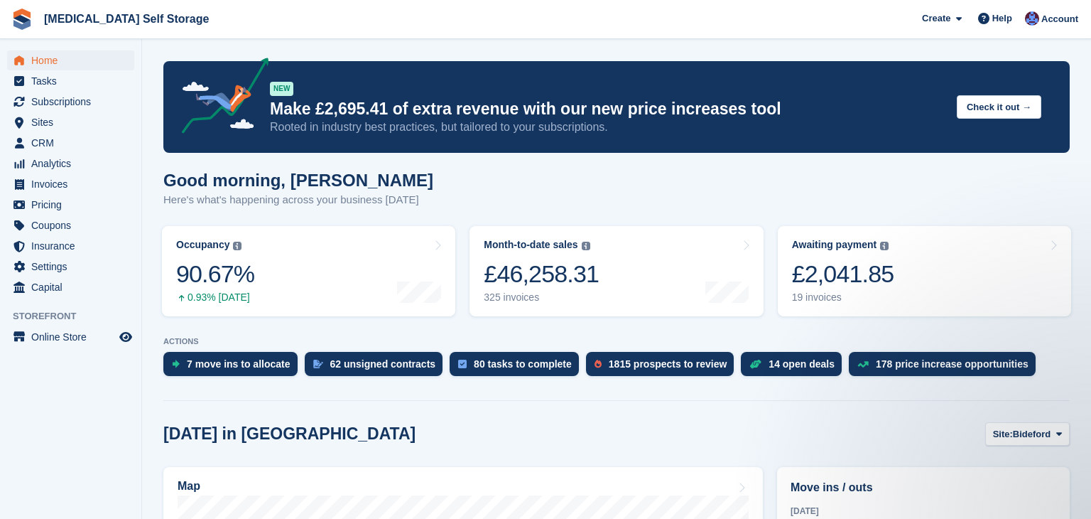
click at [500, 187] on div "Good morning, Helen Here's what's happening across your business today" at bounding box center [616, 198] width 907 height 55
click at [55, 77] on span "Tasks" at bounding box center [73, 81] width 85 height 20
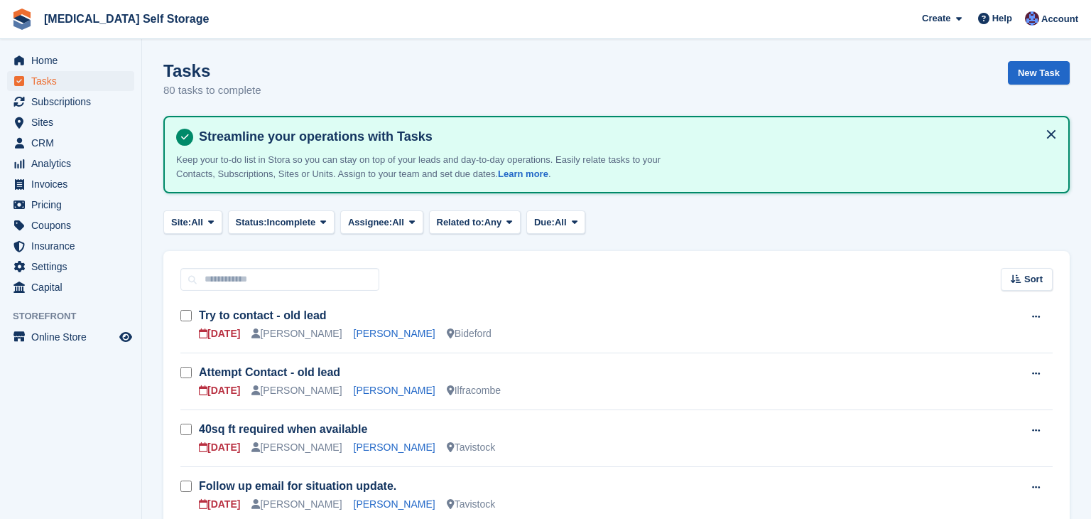
click at [457, 271] on div "Sort Sort by Due on Created on Sooner Later" at bounding box center [616, 271] width 907 height 41
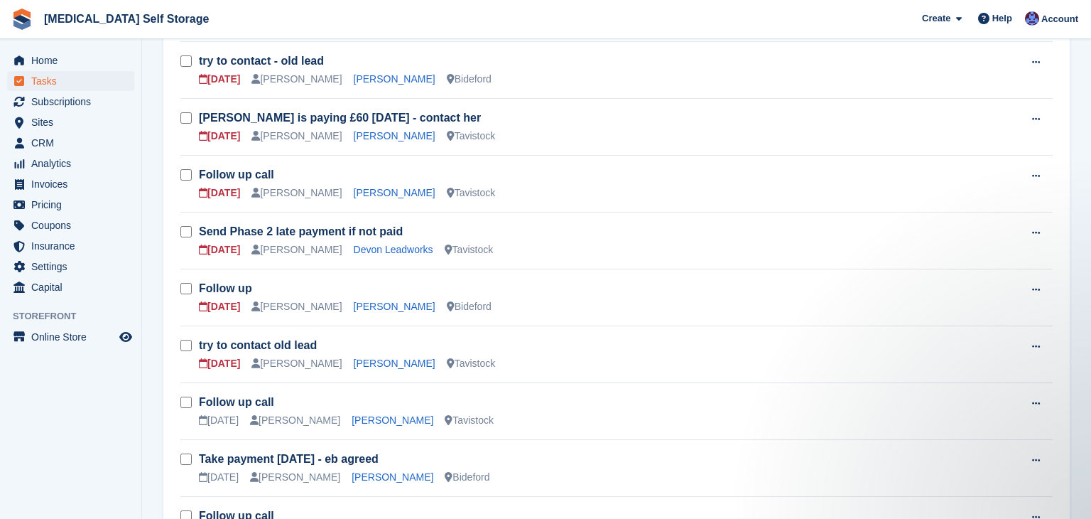
scroll to position [711, 0]
click at [354, 243] on link "Devon Leadworks" at bounding box center [394, 247] width 80 height 11
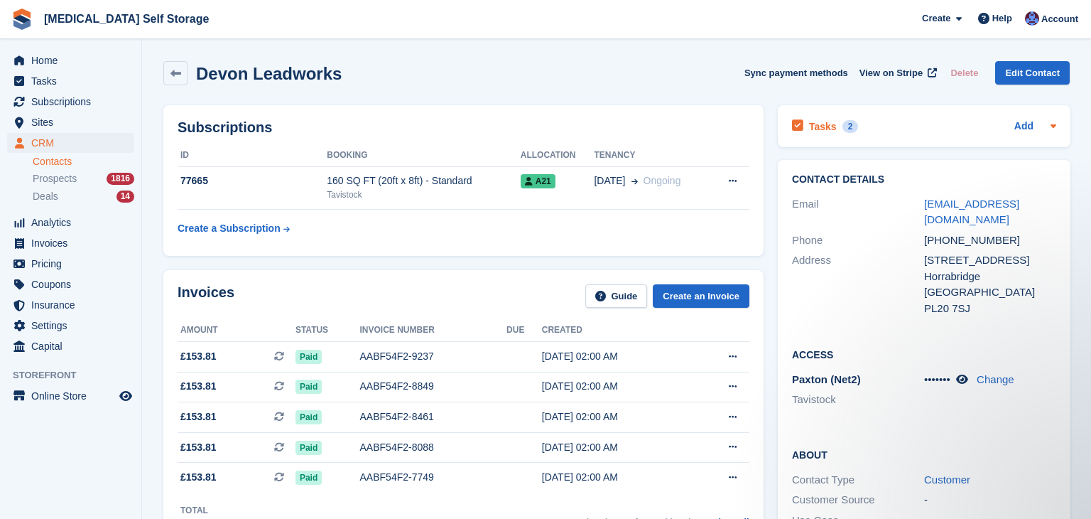
click at [822, 126] on h2 "Tasks" at bounding box center [823, 126] width 28 height 13
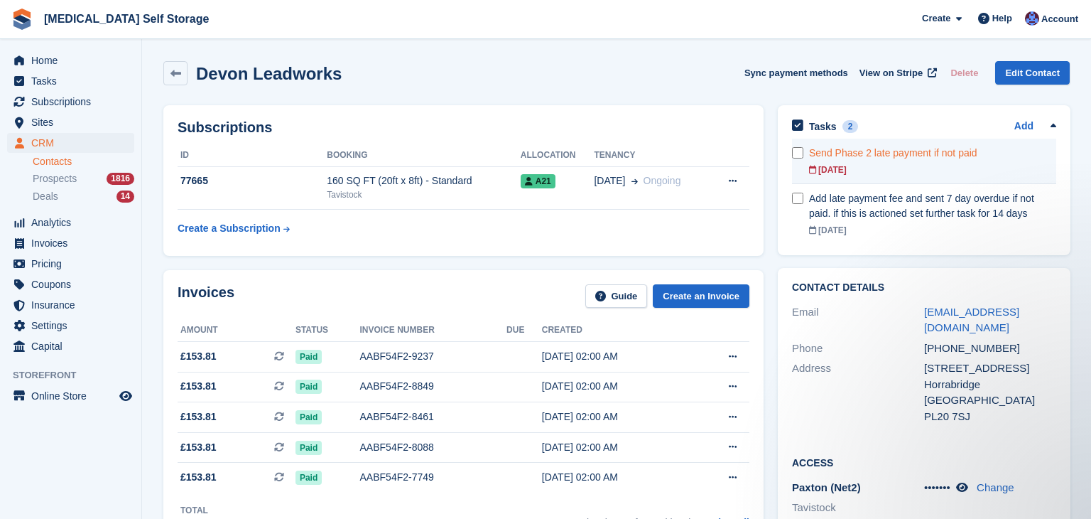
click at [804, 153] on form at bounding box center [800, 152] width 17 height 11
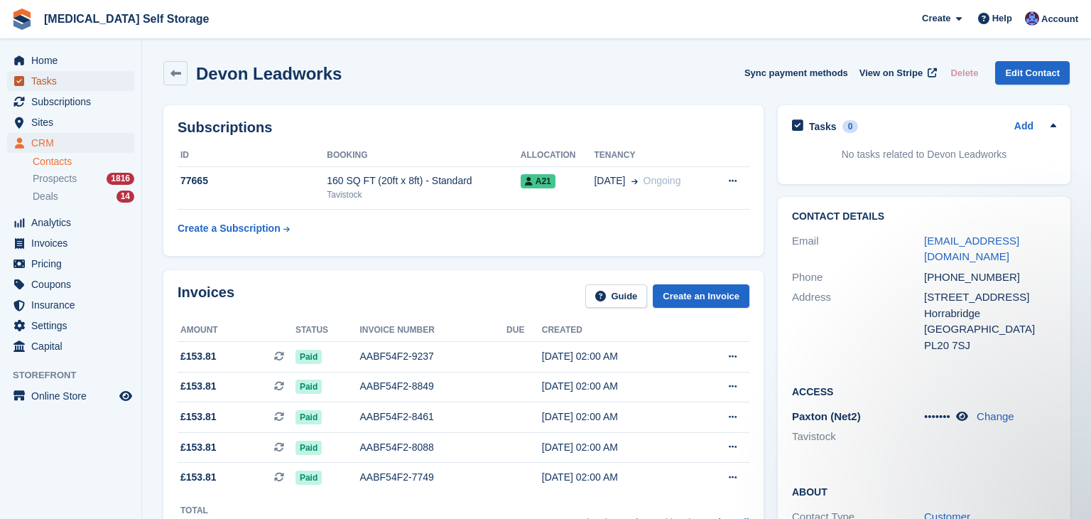
click at [48, 81] on span "Tasks" at bounding box center [73, 81] width 85 height 20
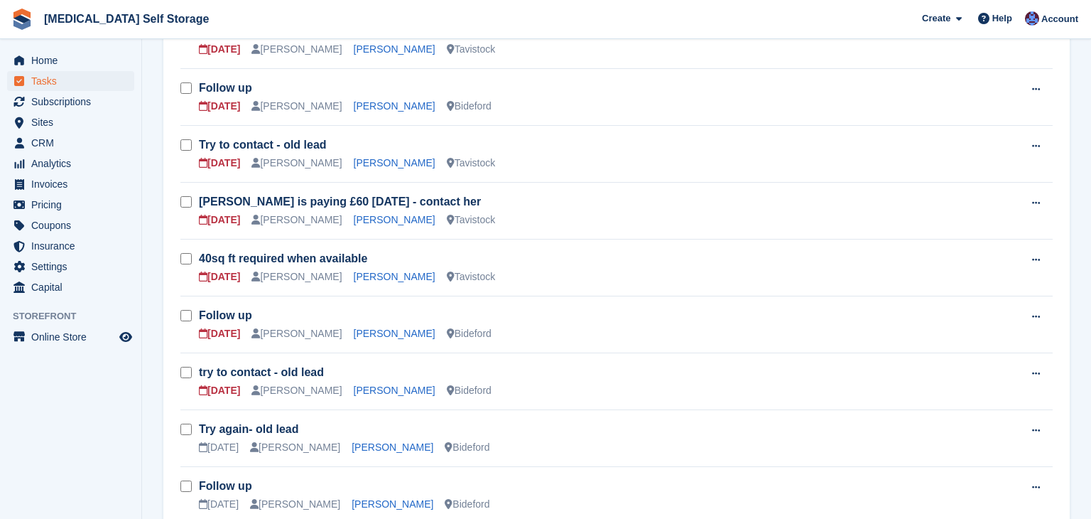
scroll to position [36, 0]
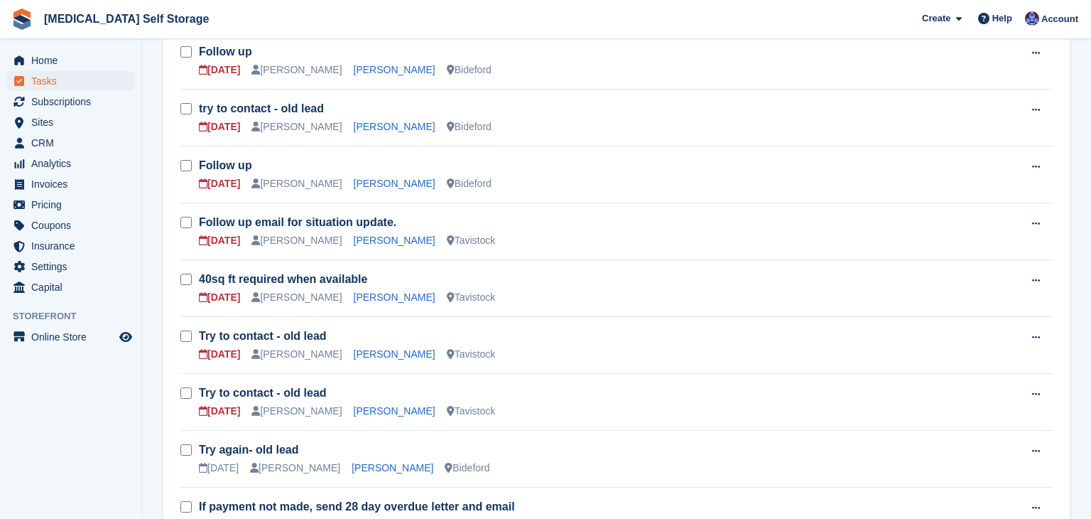
scroll to position [519, 0]
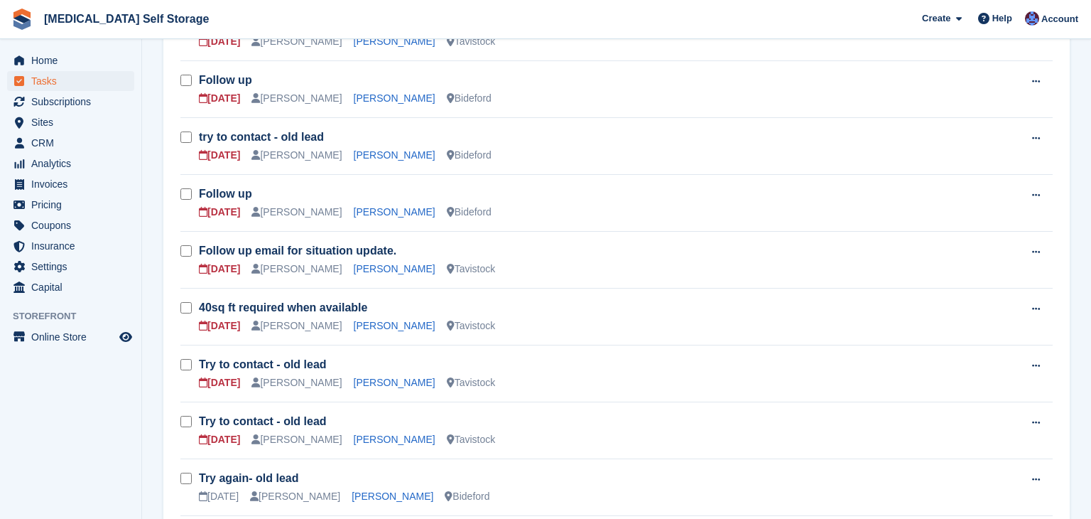
click at [574, 150] on div "[DATE] [PERSON_NAME] [PERSON_NAME] [GEOGRAPHIC_DATA]" at bounding box center [608, 155] width 819 height 15
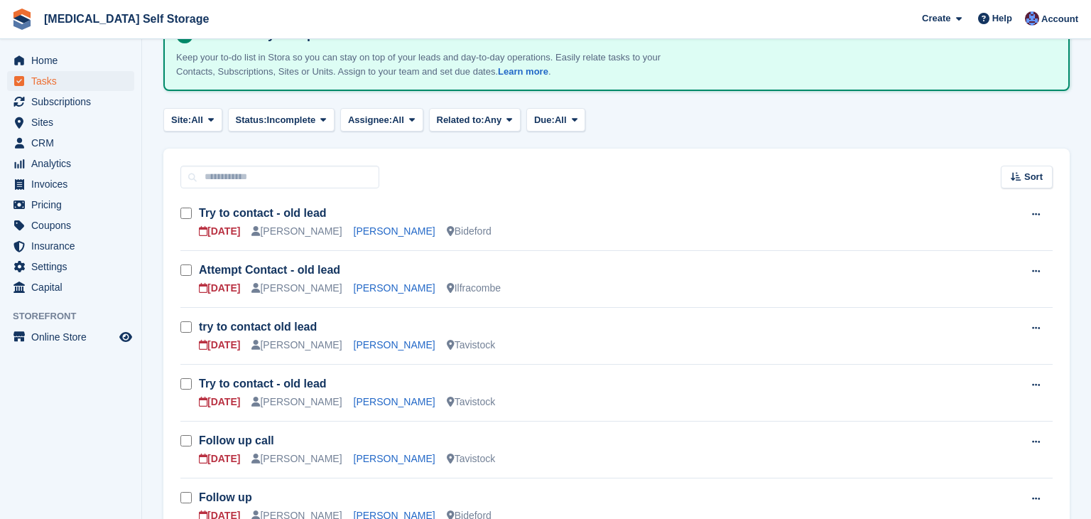
scroll to position [114, 0]
